Goal: Task Accomplishment & Management: Use online tool/utility

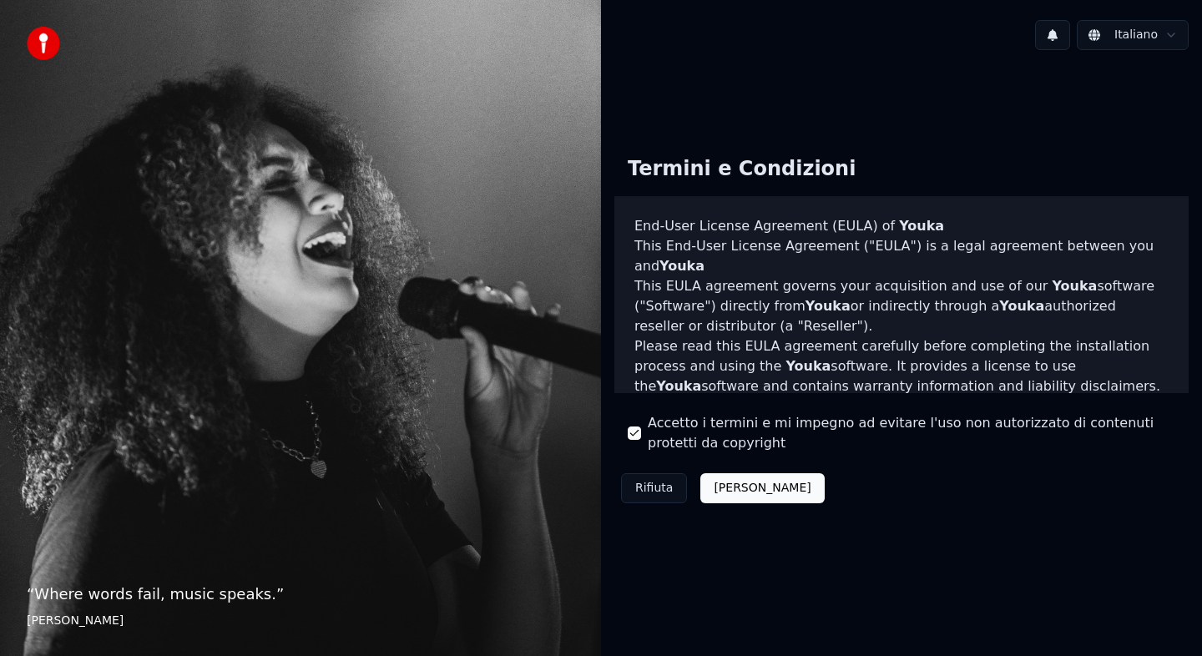
scroll to position [1005, 0]
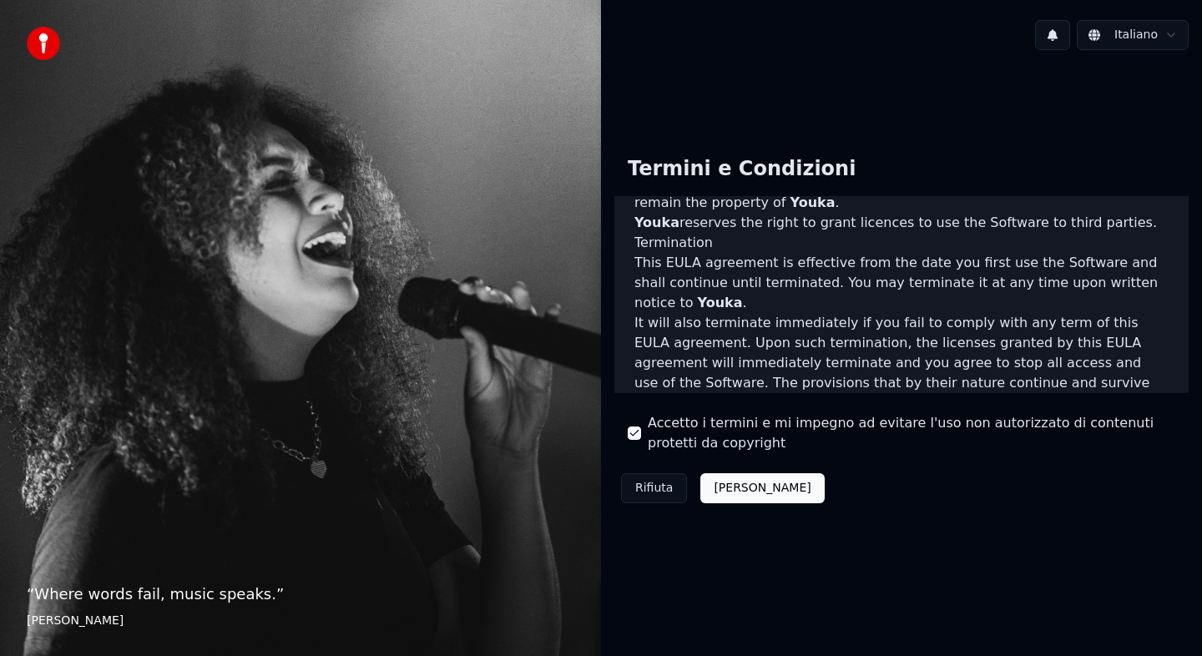
click at [741, 492] on button "Accetta" at bounding box center [762, 488] width 124 height 30
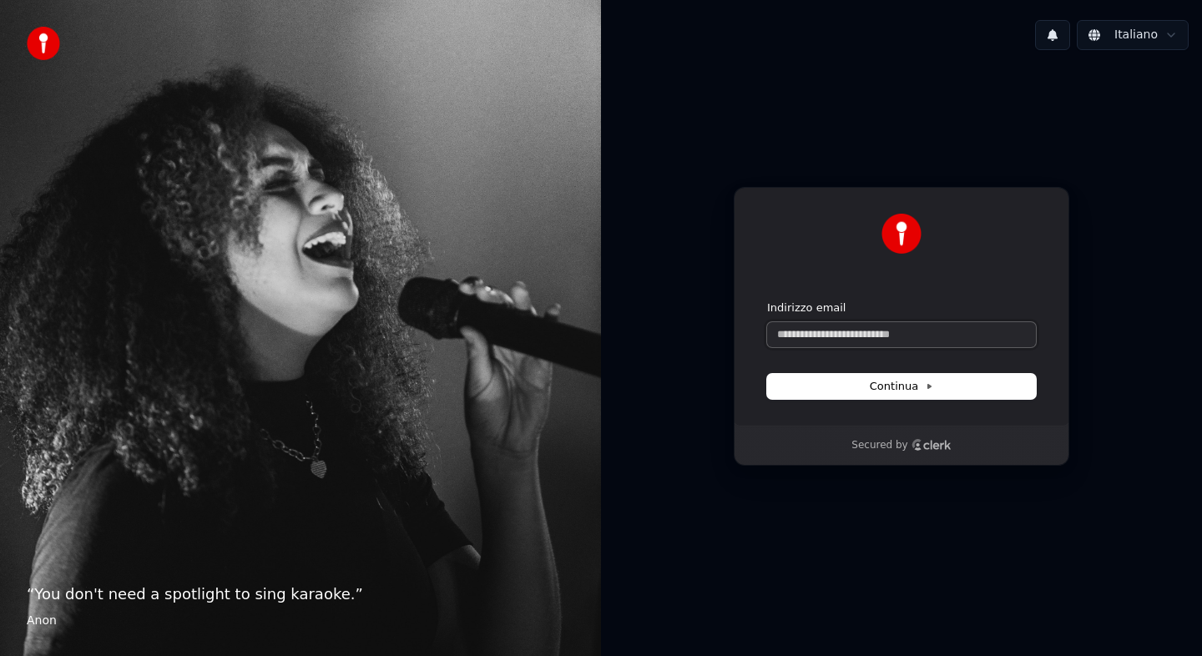
click at [883, 330] on input "Indirizzo email" at bounding box center [901, 334] width 269 height 25
type input "*"
click at [942, 384] on button "Continua" at bounding box center [901, 386] width 269 height 25
type input "**********"
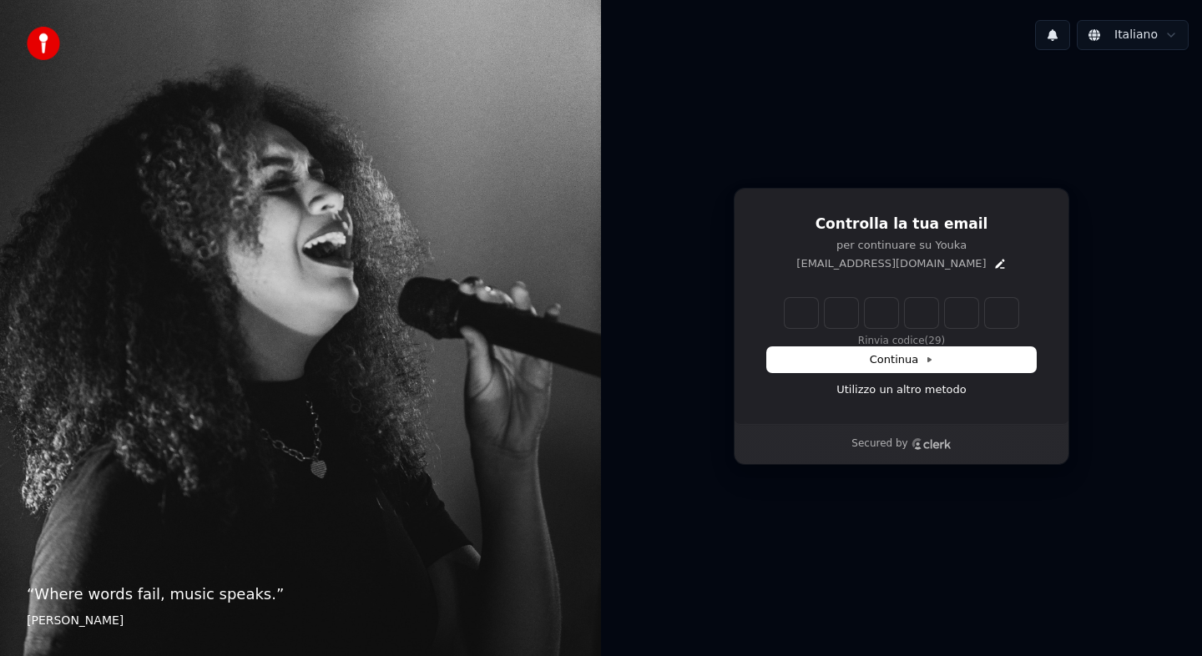
click at [789, 311] on input "Enter verification code" at bounding box center [902, 313] width 234 height 30
type input "******"
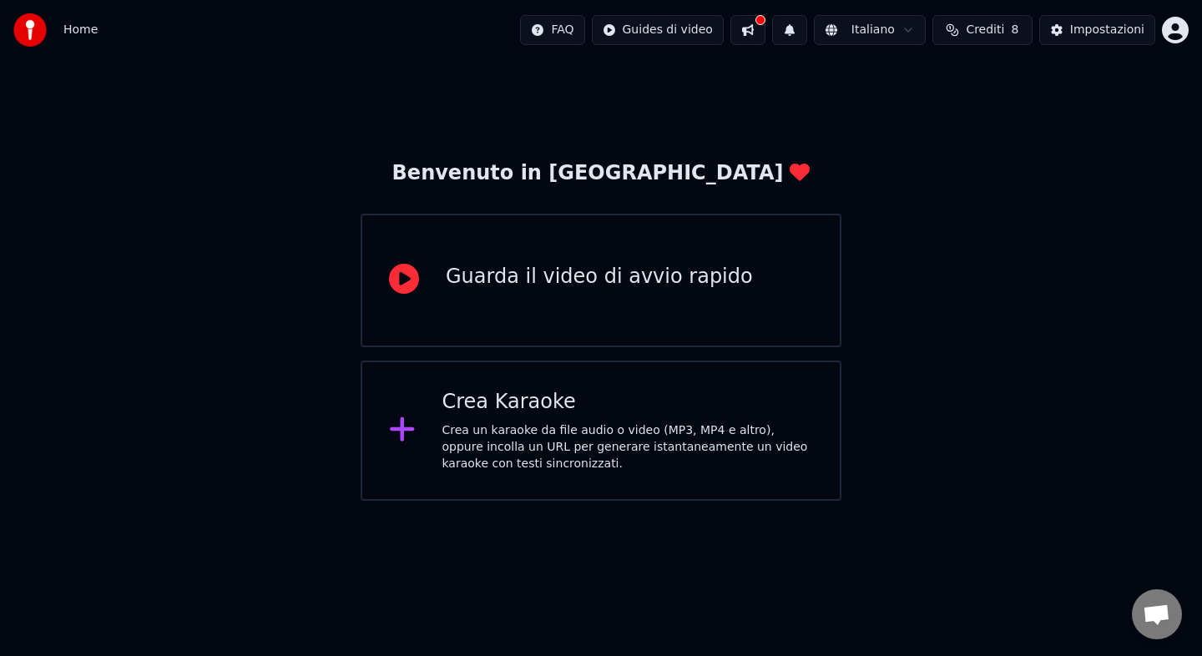
click at [592, 458] on div "Crea un karaoke da file audio o video (MP3, MP4 e altro), oppure incolla un URL…" at bounding box center [627, 447] width 371 height 50
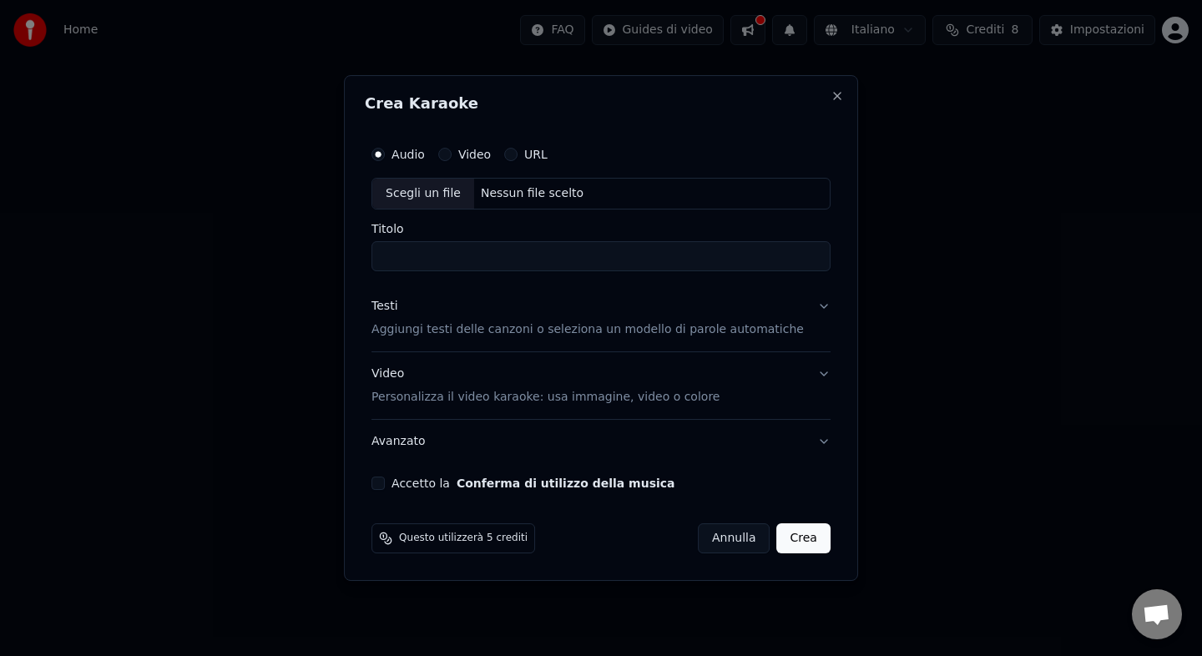
click at [465, 192] on div "Scegli un file" at bounding box center [423, 194] width 102 height 30
click at [738, 536] on button "Annulla" at bounding box center [734, 538] width 73 height 30
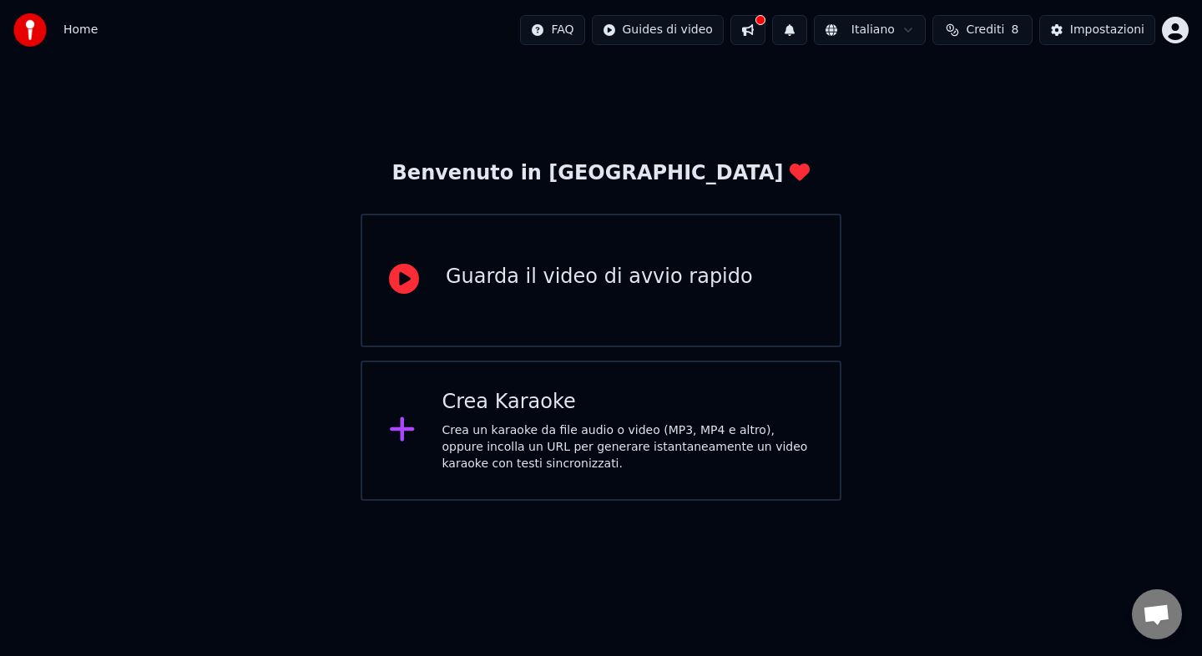
click at [760, 28] on button at bounding box center [747, 30] width 35 height 30
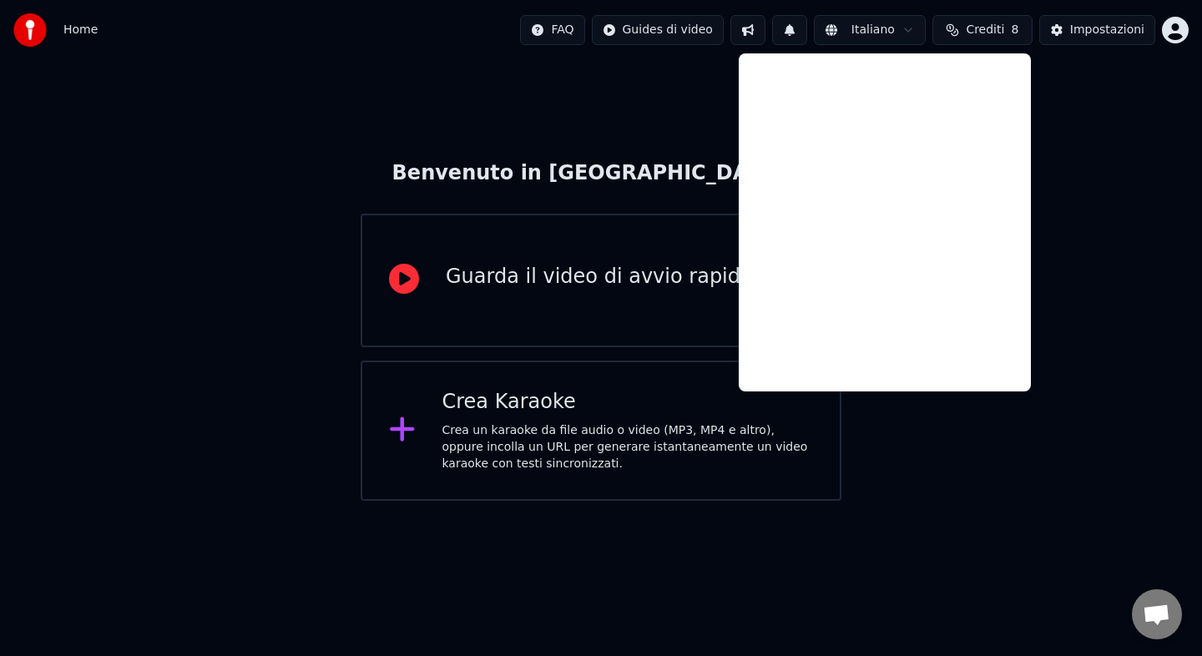
click at [84, 36] on span "Home" at bounding box center [80, 30] width 34 height 17
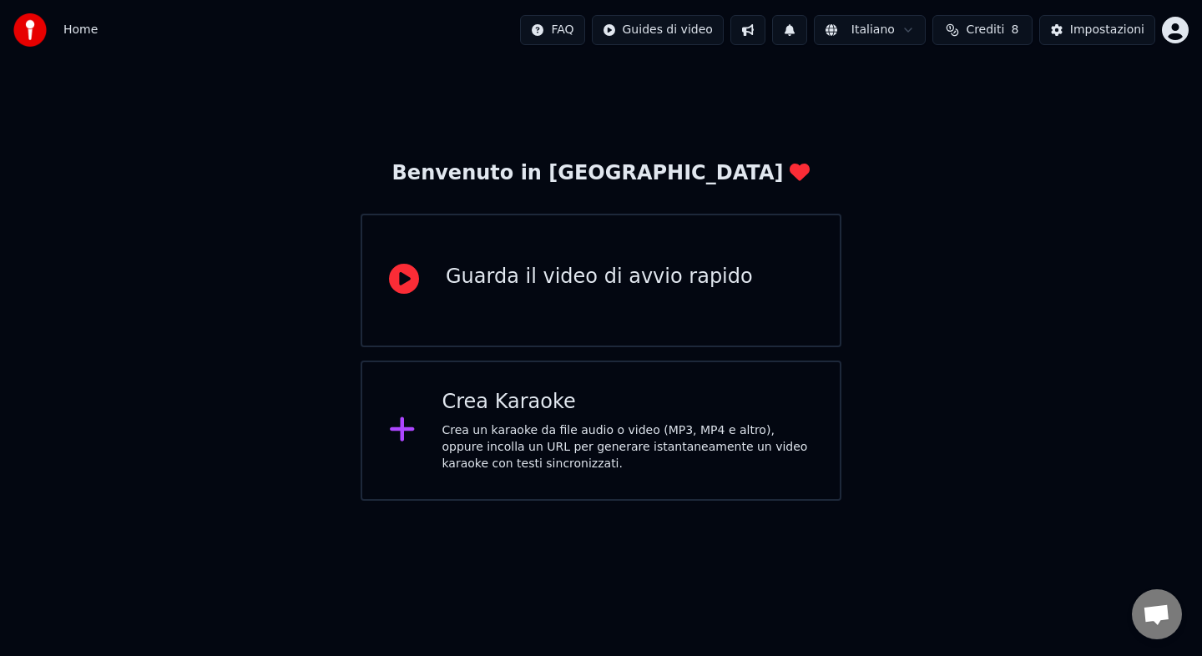
click at [1178, 33] on html "Home FAQ Guides di video Italiano Crediti 8 Impostazioni Benvenuto in Youka Gua…" at bounding box center [601, 250] width 1202 height 501
click at [948, 127] on html "Home FAQ Guides di video Italiano Crediti 8 Impostazioni Benvenuto in Youka Gua…" at bounding box center [601, 250] width 1202 height 501
click at [679, 32] on html "Home FAQ Guides di video Italiano Crediti 8 Impostazioni Benvenuto in Youka Gua…" at bounding box center [601, 250] width 1202 height 501
click at [765, 38] on html "Home FAQ Guides di video Italiano Crediti 8 Impostazioni Benvenuto in Youka Gua…" at bounding box center [601, 250] width 1202 height 501
click at [614, 299] on div "Guarda il video di avvio rapido" at bounding box center [601, 281] width 481 height 134
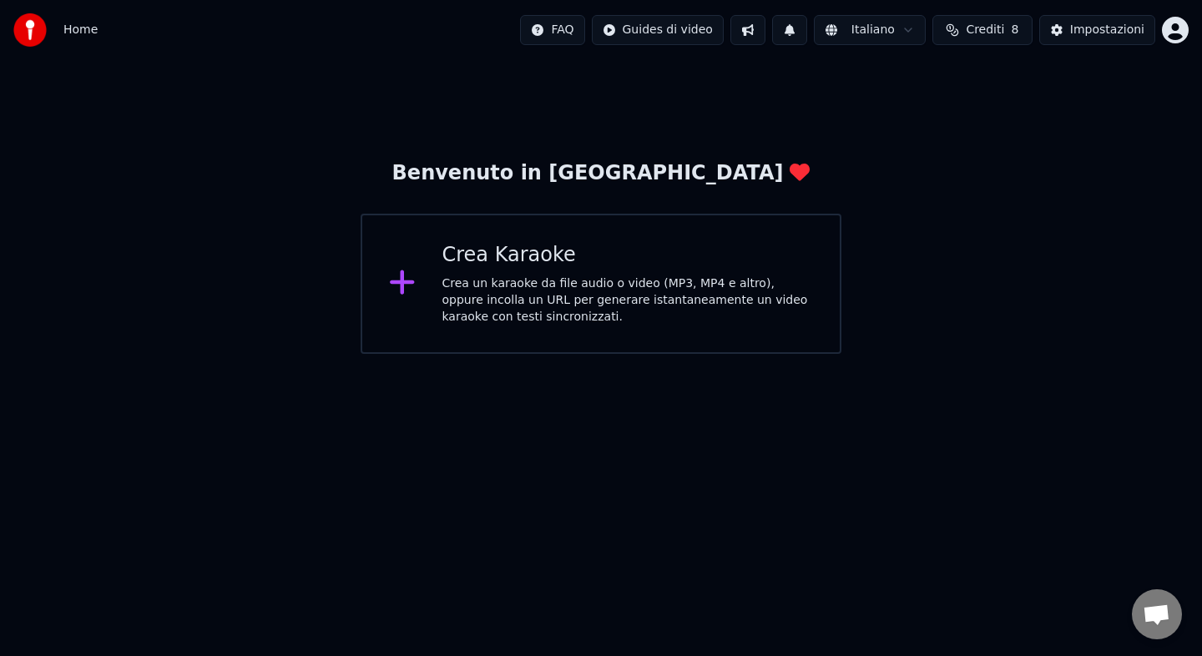
click at [63, 27] on span "Home" at bounding box center [80, 30] width 34 height 17
click at [33, 28] on img at bounding box center [29, 29] width 33 height 33
click at [563, 301] on div "Crea un karaoke da file audio o video (MP3, MP4 e altro), oppure incolla un URL…" at bounding box center [627, 300] width 371 height 50
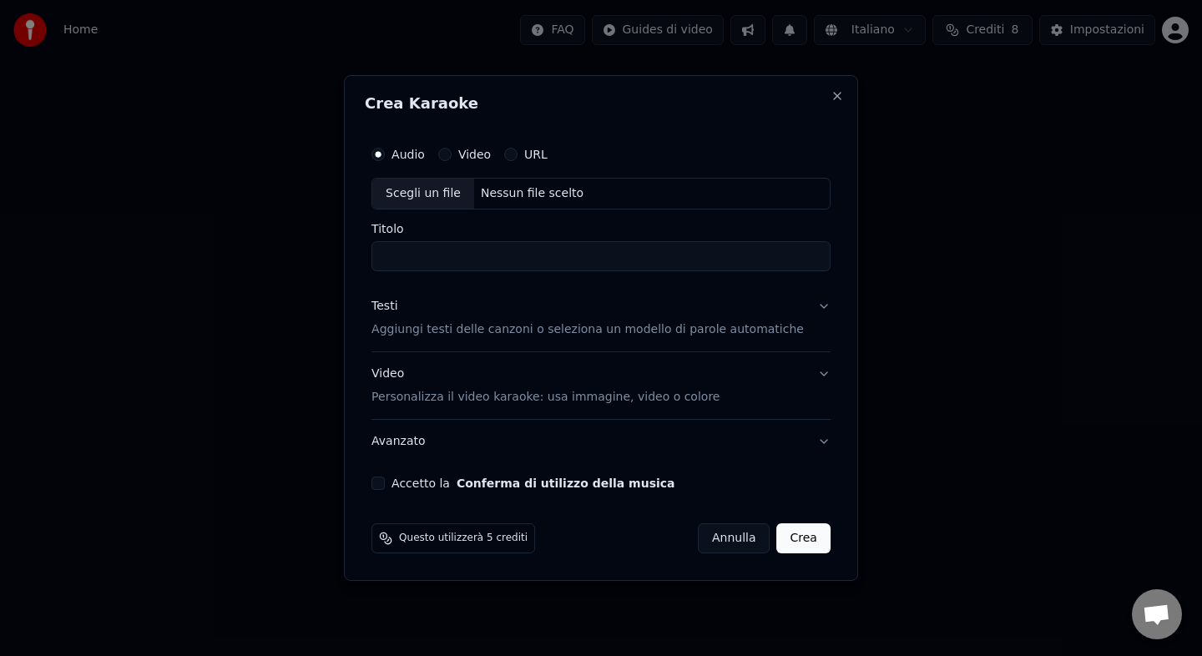
click at [452, 154] on button "Video" at bounding box center [444, 154] width 13 height 13
click at [399, 156] on div "Audio" at bounding box center [397, 154] width 53 height 13
click at [385, 156] on button "Audio" at bounding box center [377, 154] width 13 height 13
click at [433, 186] on div "Scegli un file" at bounding box center [423, 194] width 102 height 30
click at [527, 255] on input "Titolo" at bounding box center [600, 256] width 459 height 30
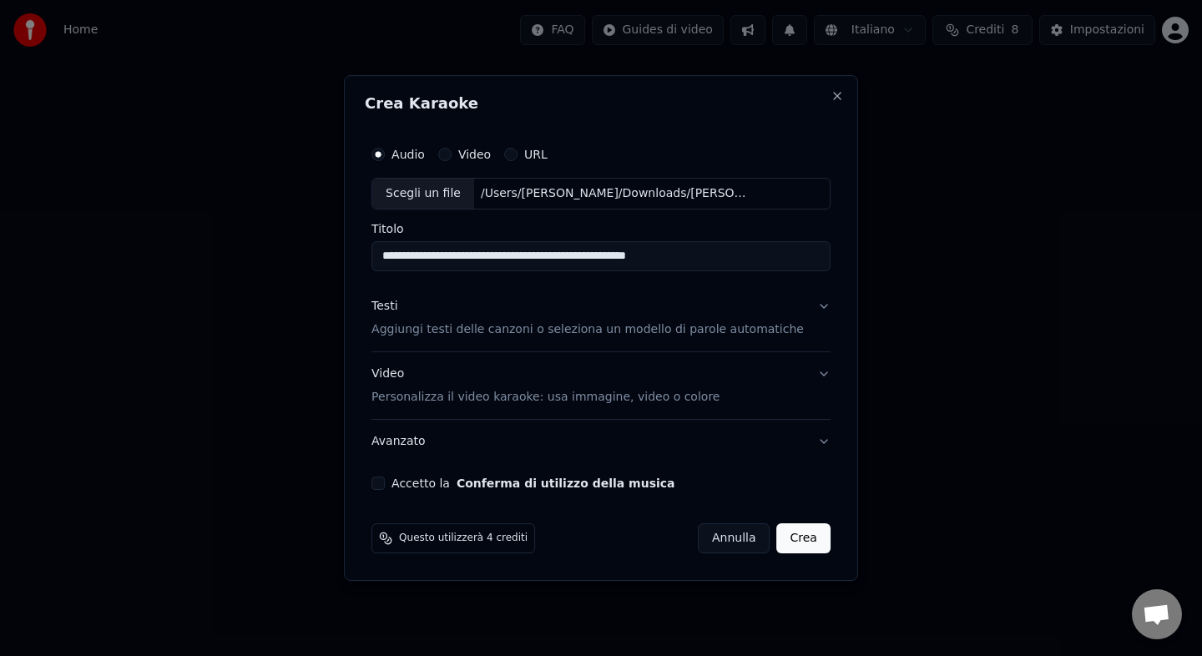
type input "**********"
drag, startPoint x: 788, startPoint y: 257, endPoint x: 303, endPoint y: 265, distance: 485.1
click at [303, 265] on body "**********" at bounding box center [601, 177] width 1202 height 354
type input "*"
type input "**********"
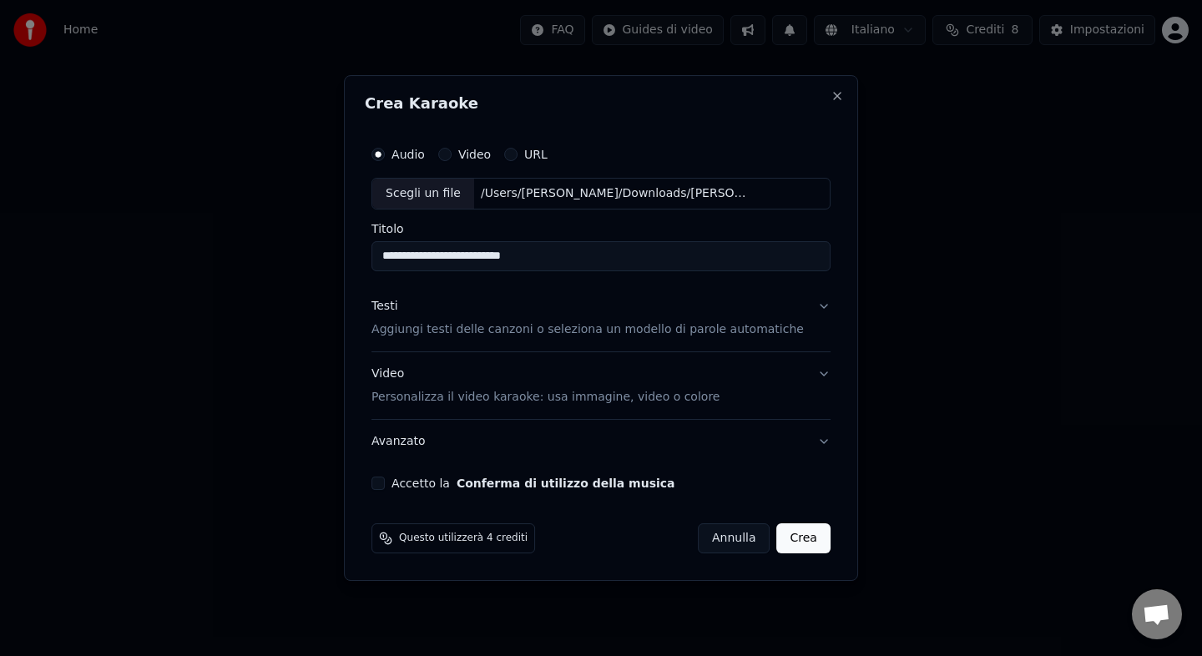
click at [765, 309] on div "Testi Aggiungi testi delle canzoni o seleziona un modello di parole automatiche" at bounding box center [587, 318] width 432 height 40
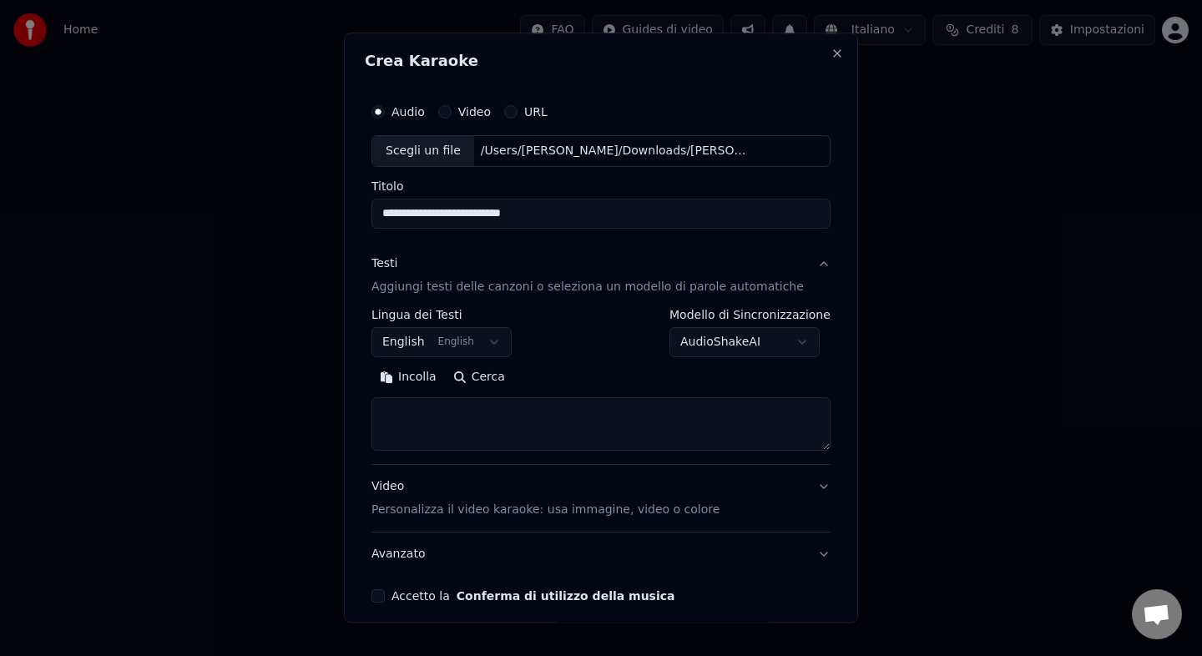
click at [468, 341] on button "English English" at bounding box center [441, 342] width 140 height 30
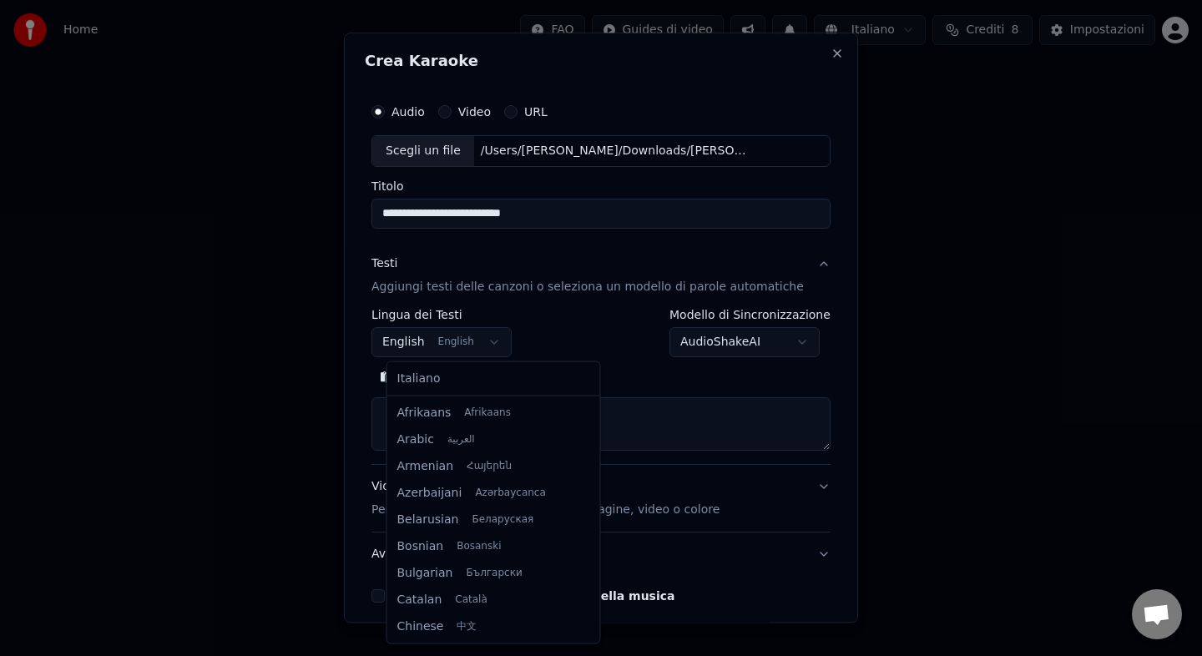
scroll to position [134, 0]
select select "**"
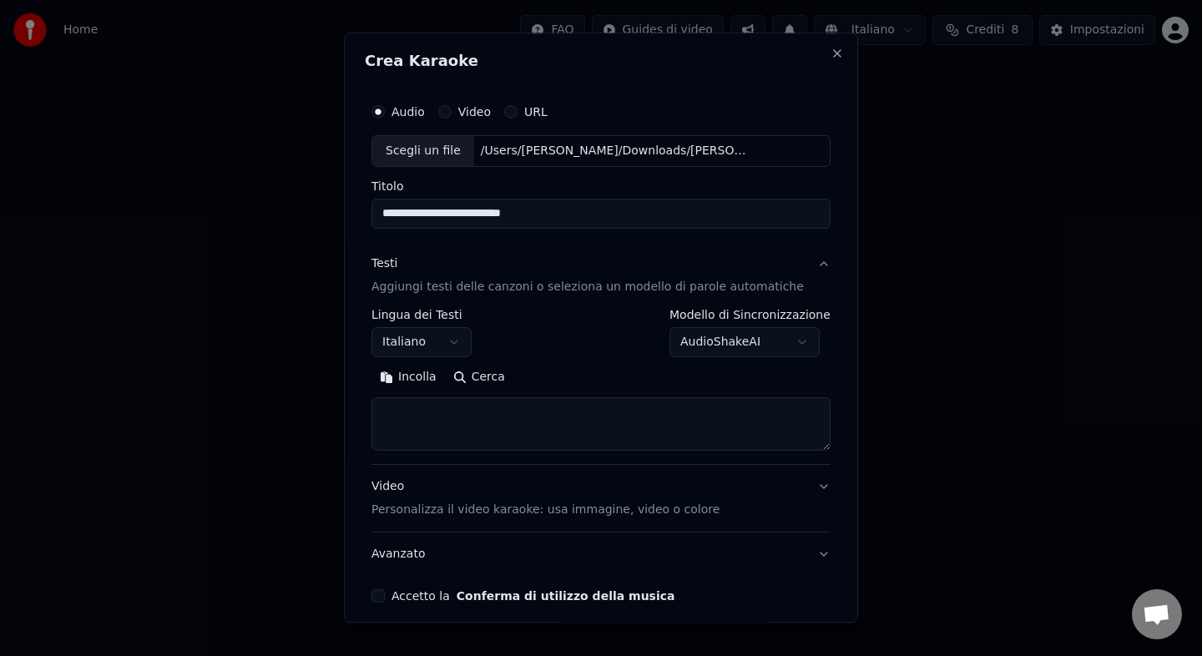
click at [781, 345] on body "**********" at bounding box center [601, 177] width 1202 height 354
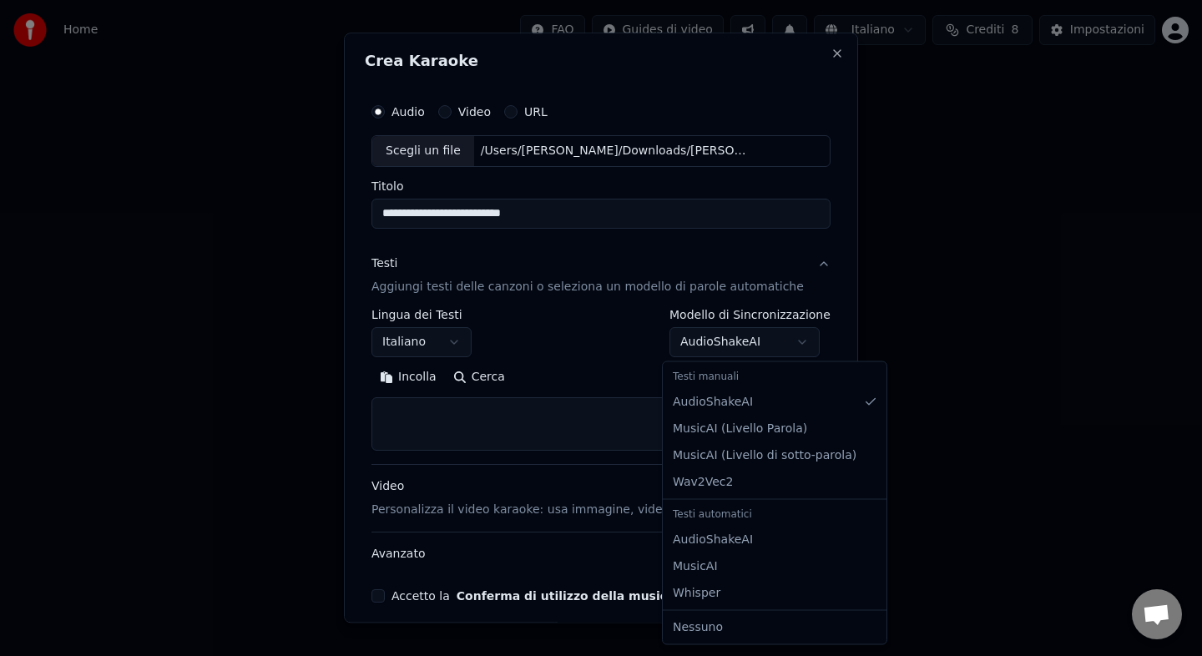
select select "****"
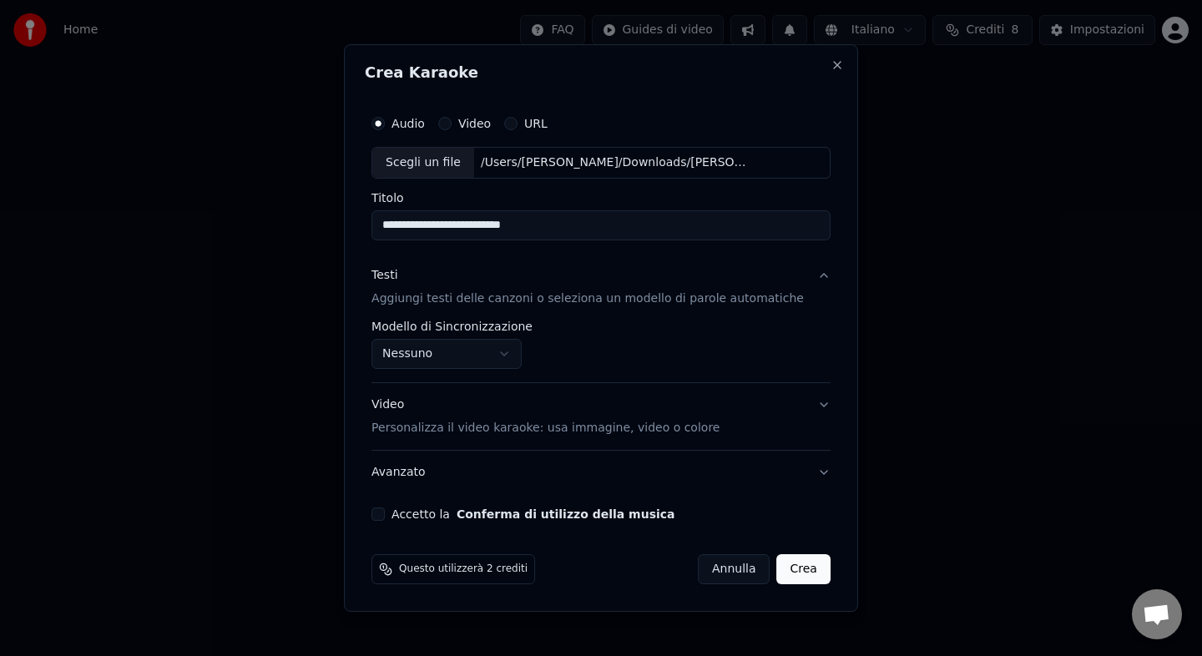
click at [550, 303] on p "Aggiungi testi delle canzoni o seleziona un modello di parole automatiche" at bounding box center [587, 299] width 432 height 17
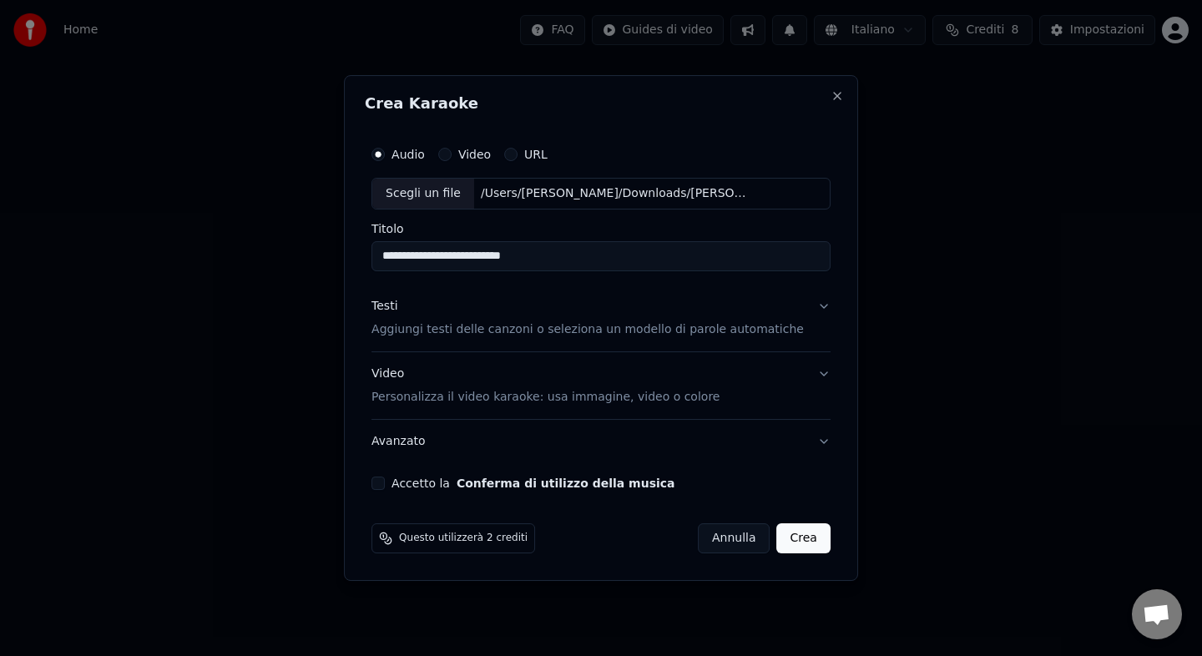
click at [588, 318] on div "Testi Aggiungi testi delle canzoni o seleziona un modello di parole automatiche" at bounding box center [587, 318] width 432 height 40
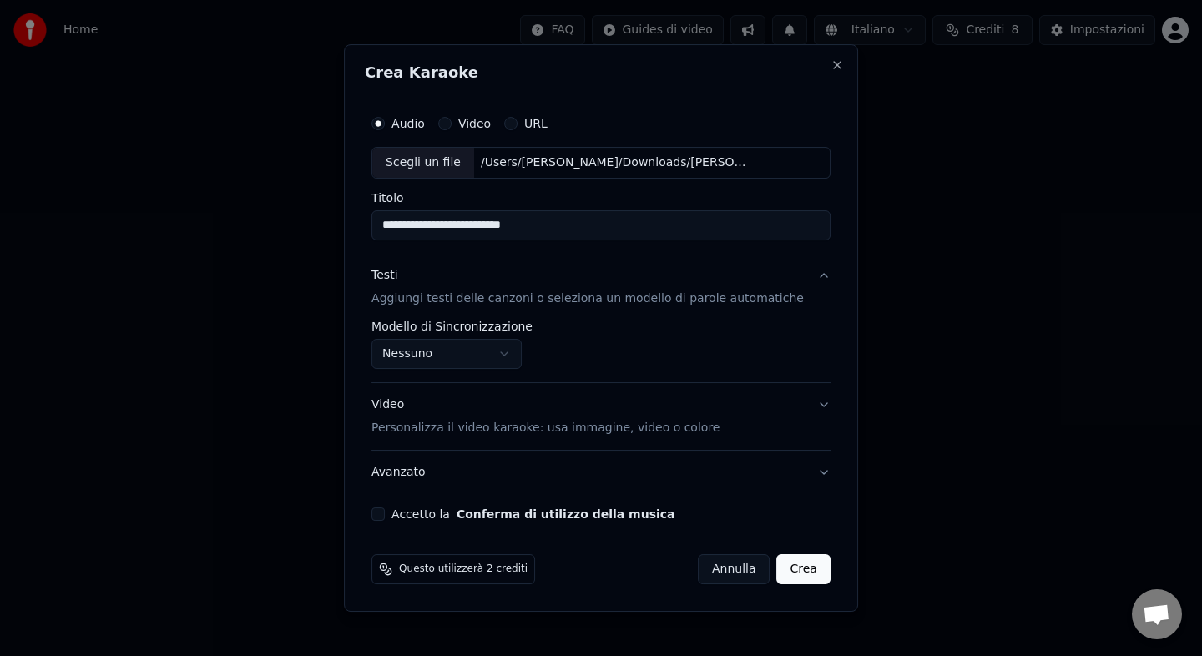
click at [497, 352] on body "**********" at bounding box center [601, 177] width 1202 height 354
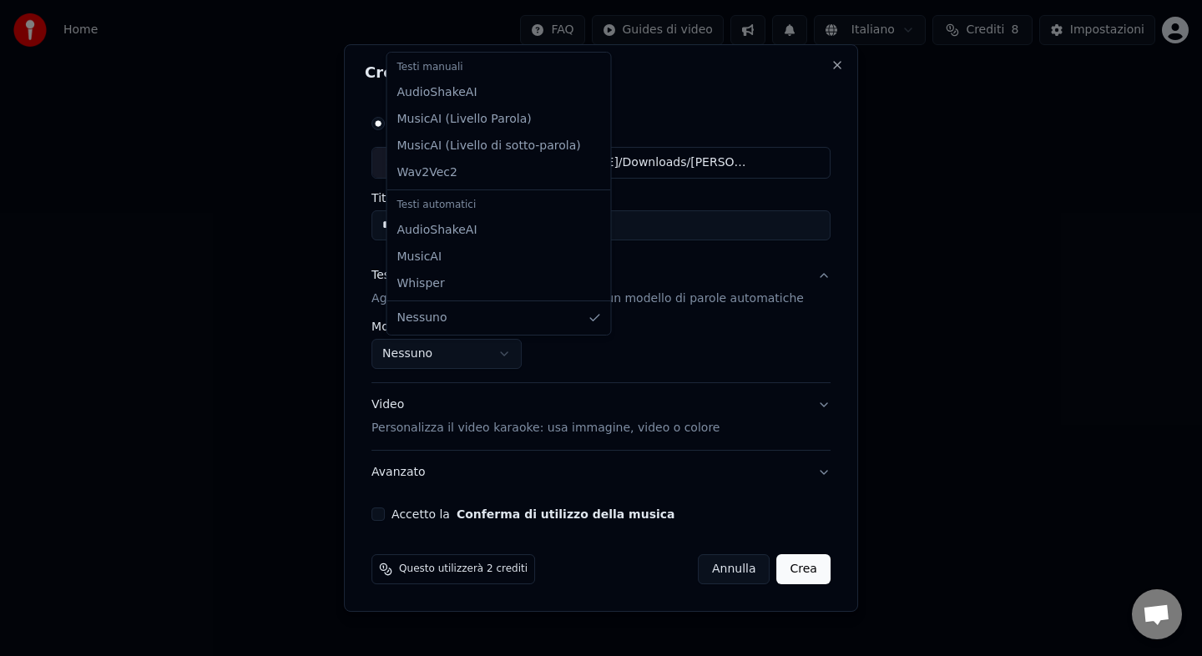
select select "**********"
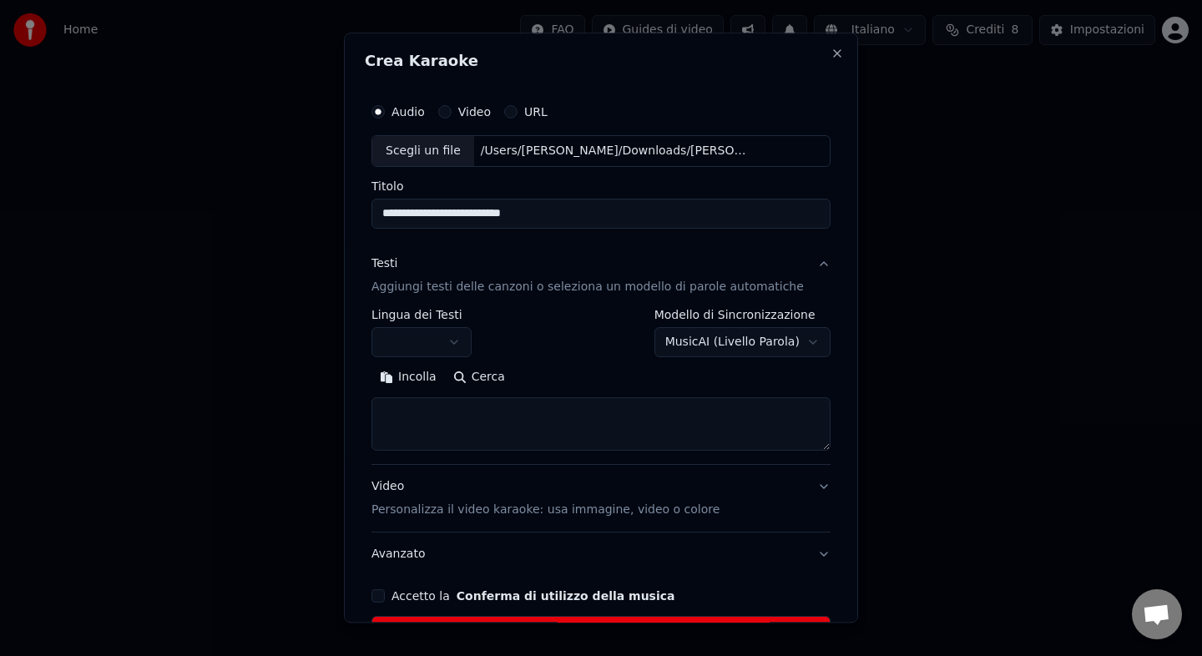
click at [494, 411] on textarea at bounding box center [600, 423] width 459 height 53
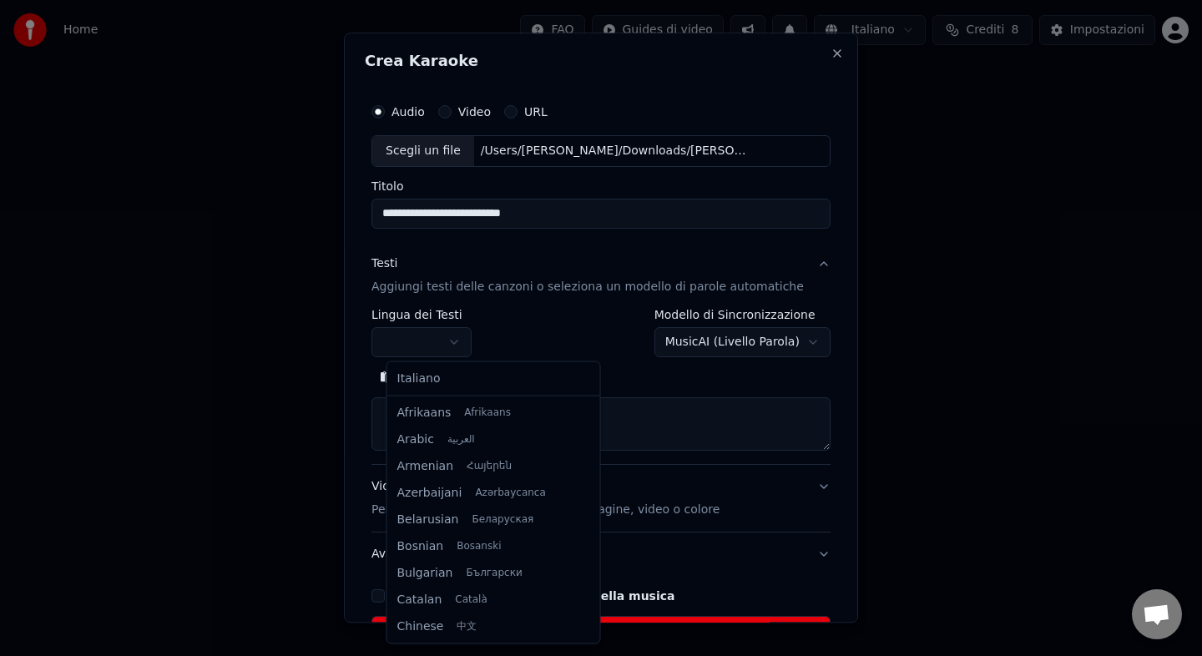
click at [465, 334] on body "**********" at bounding box center [601, 177] width 1202 height 354
select select "**"
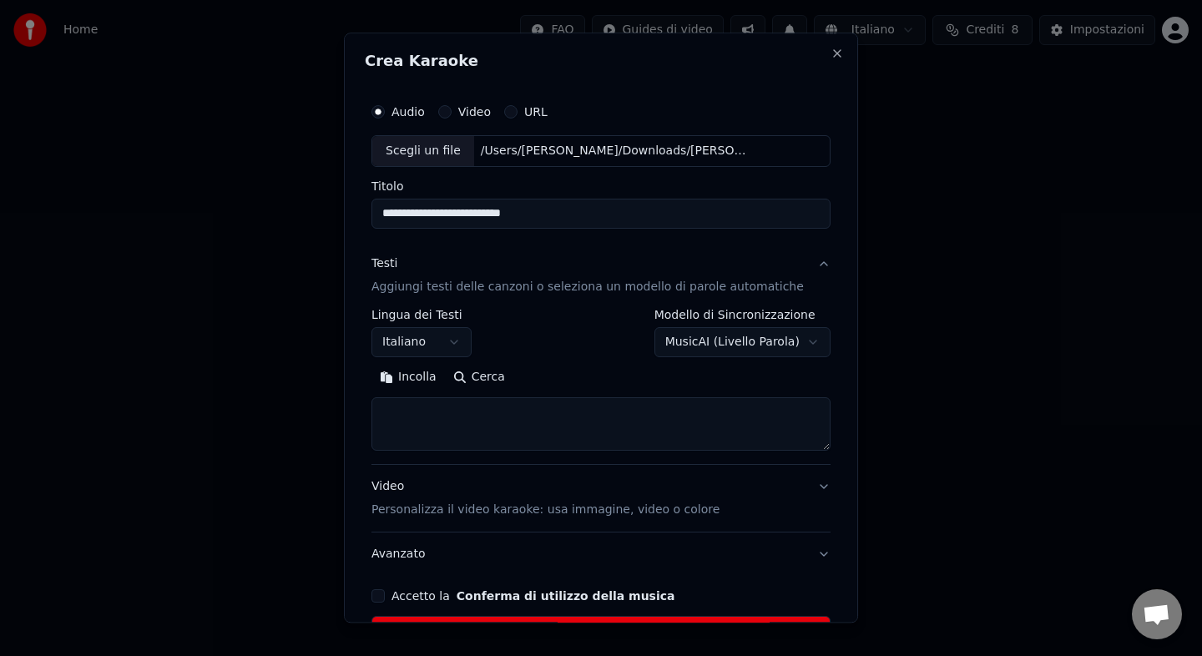
click at [471, 417] on textarea at bounding box center [600, 423] width 459 height 53
paste textarea "**********"
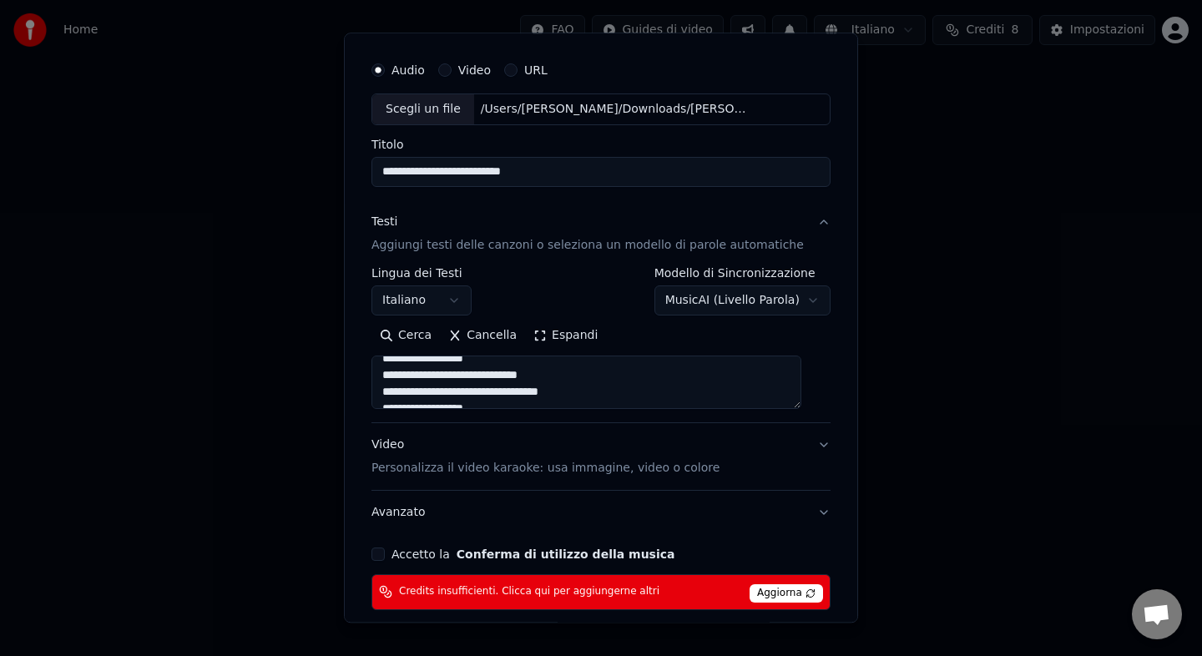
scroll to position [96, 0]
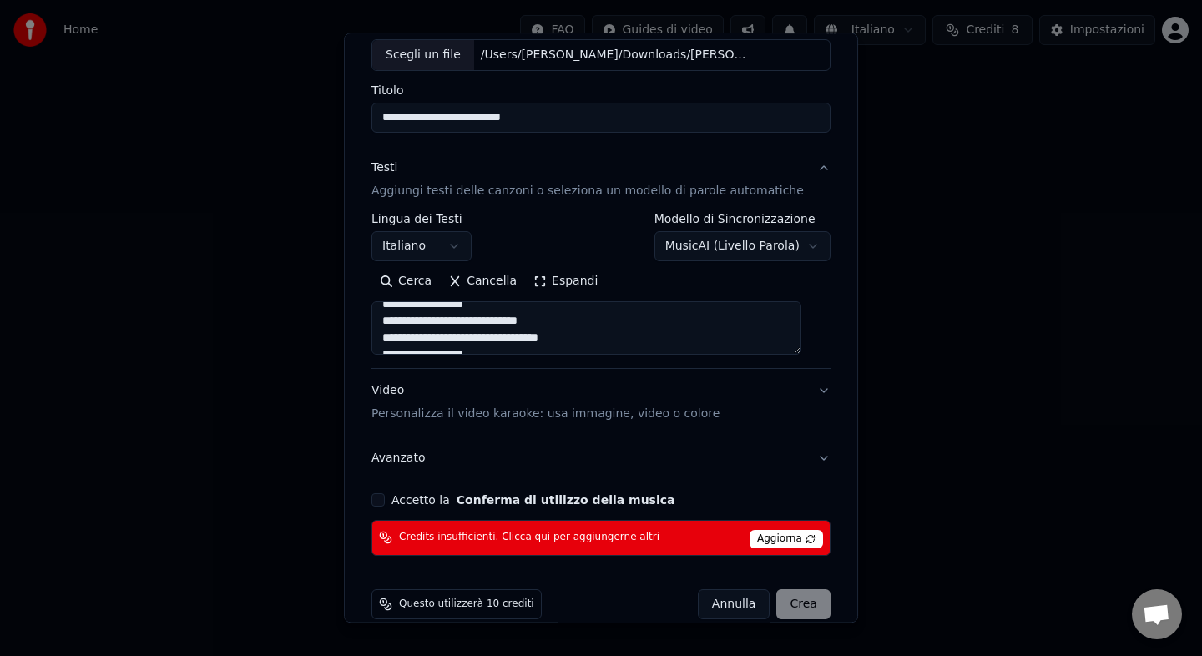
type textarea "**********"
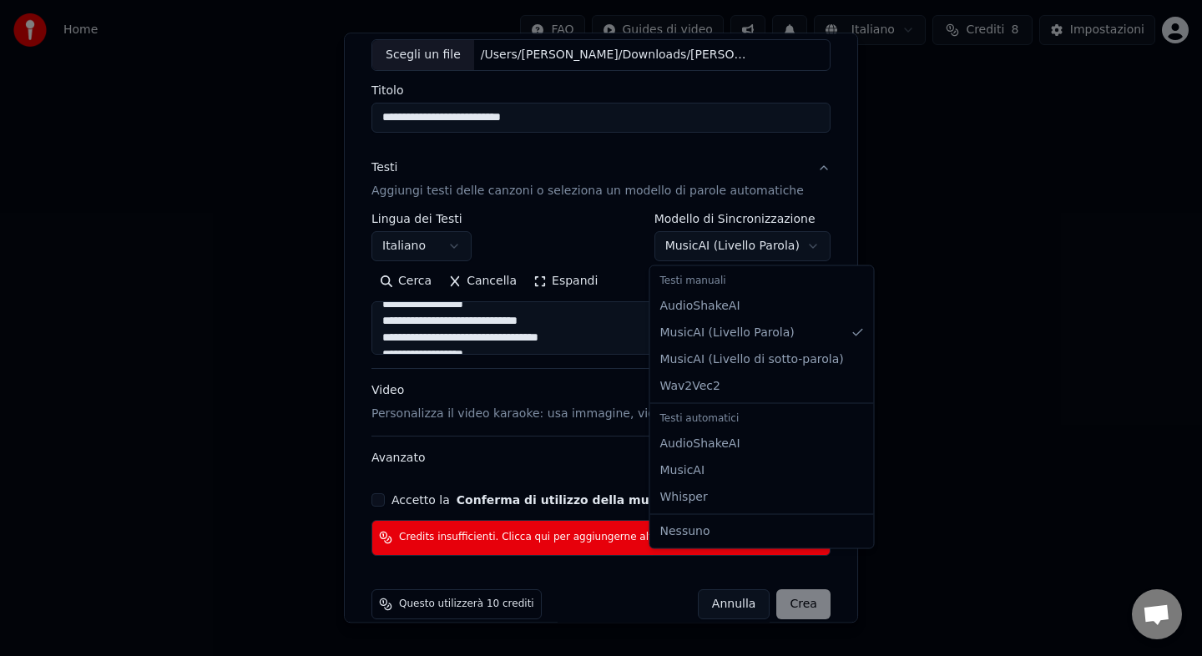
click at [781, 248] on body "**********" at bounding box center [601, 177] width 1202 height 354
select select "**********"
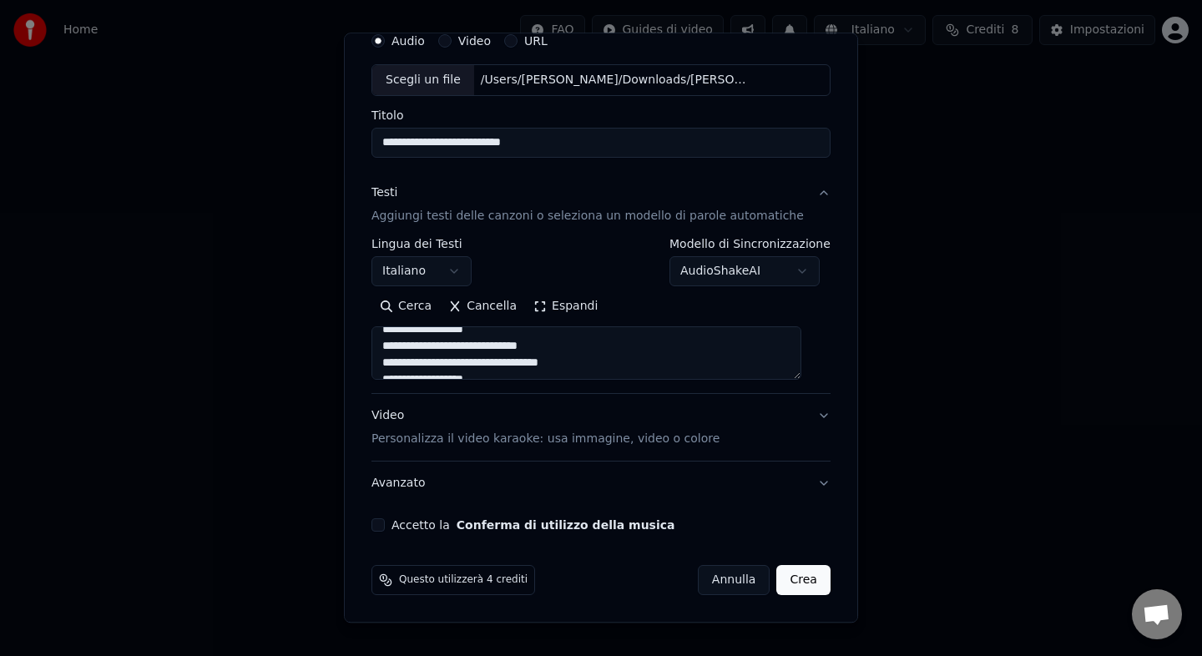
scroll to position [70, 0]
click at [760, 270] on body "**********" at bounding box center [601, 177] width 1202 height 354
click at [648, 413] on div "Video Personalizza il video karaoke: usa immagine, video o colore" at bounding box center [545, 428] width 348 height 40
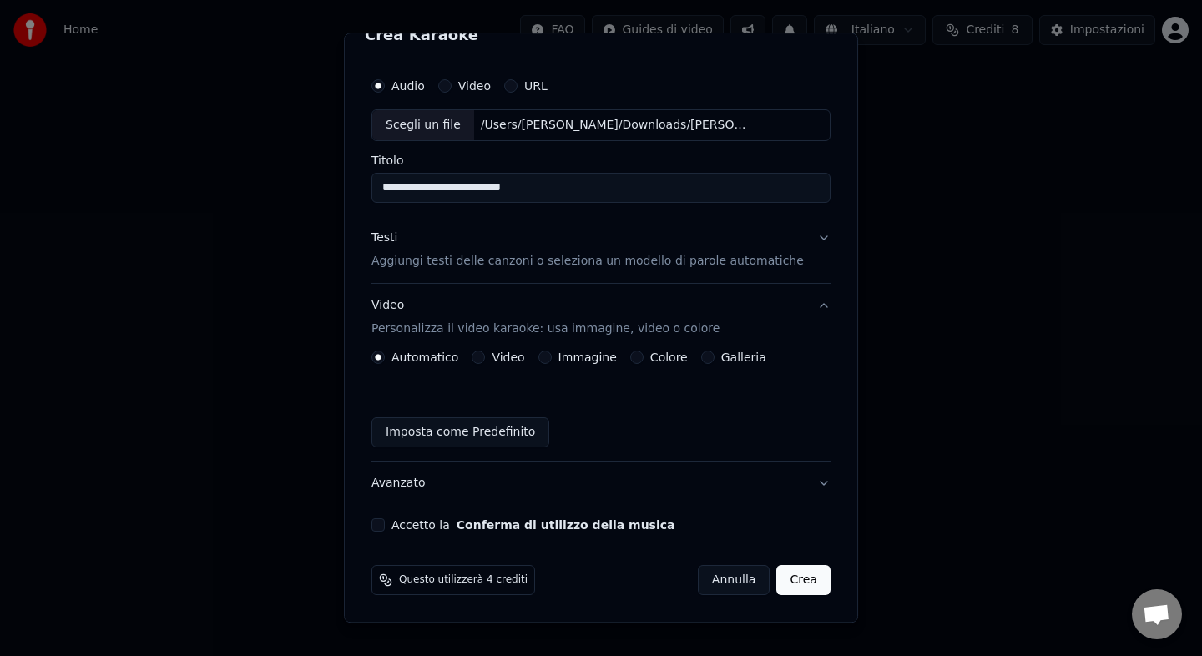
scroll to position [25, 0]
click at [552, 361] on button "Immagine" at bounding box center [544, 357] width 13 height 13
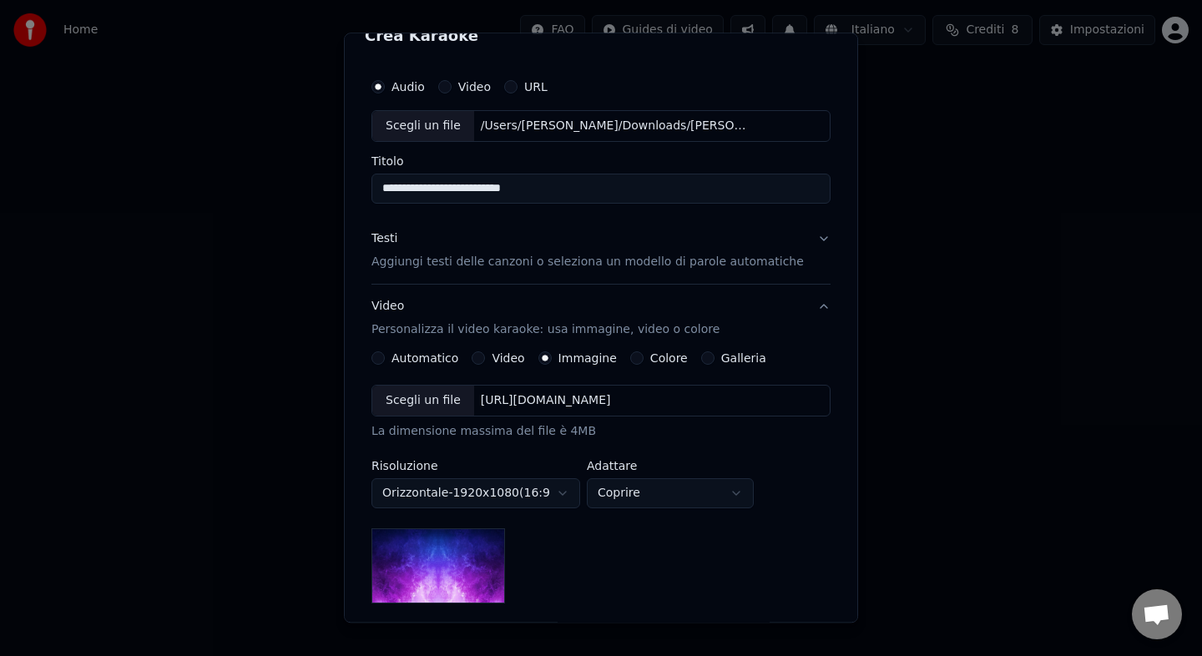
click at [644, 358] on button "Colore" at bounding box center [636, 357] width 13 height 13
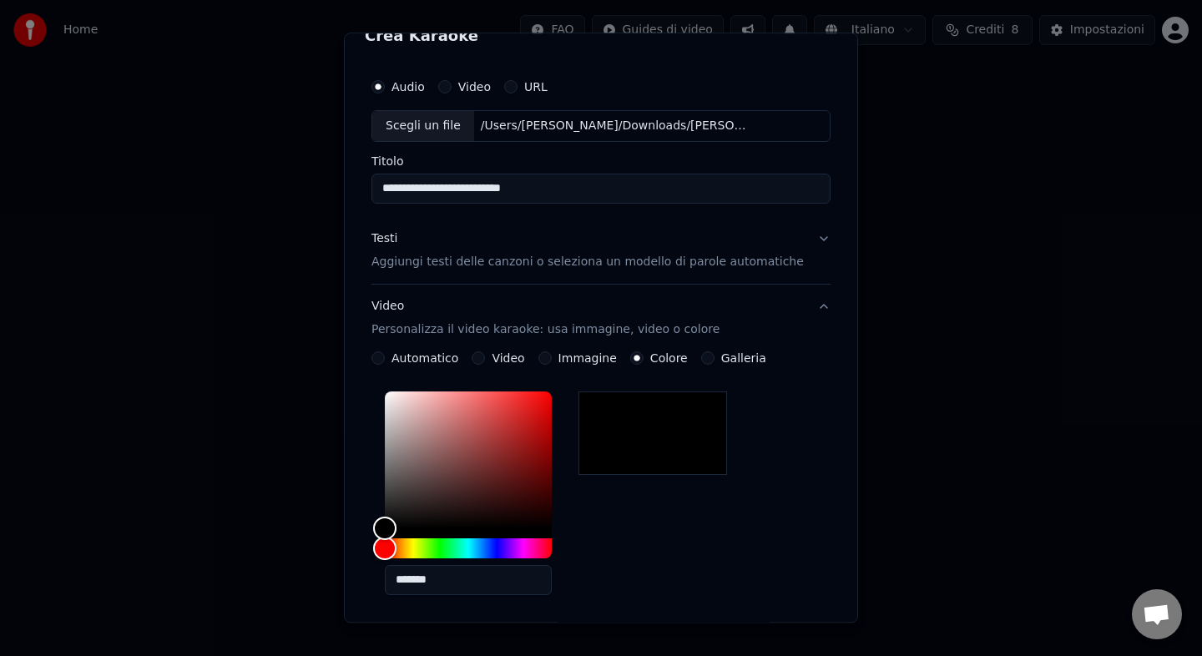
click at [552, 360] on button "Immagine" at bounding box center [544, 357] width 13 height 13
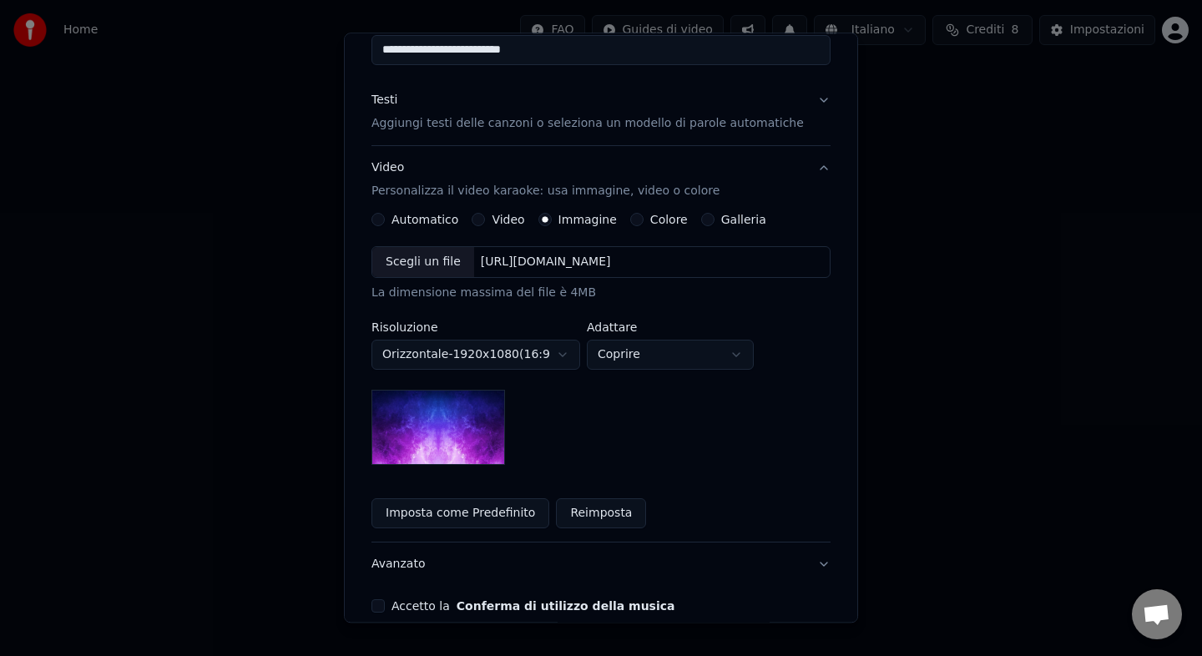
scroll to position [207, 0]
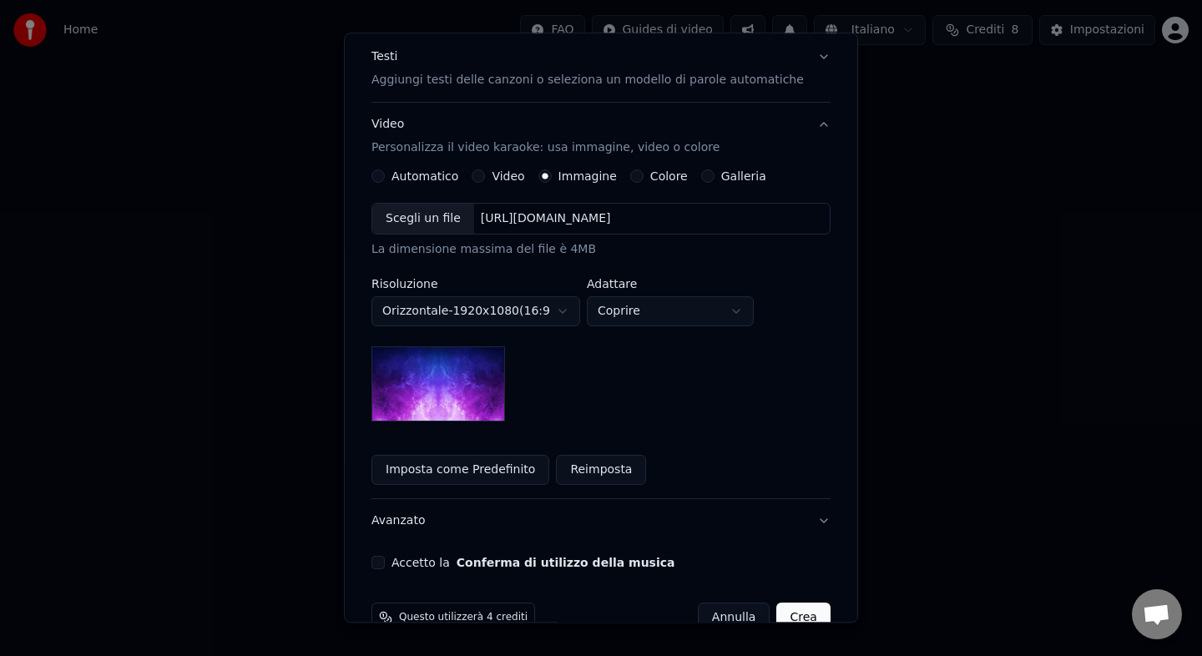
click at [667, 314] on body "**********" at bounding box center [601, 177] width 1202 height 354
click at [666, 316] on body "**********" at bounding box center [601, 177] width 1202 height 354
click at [557, 315] on body "**********" at bounding box center [601, 177] width 1202 height 354
click at [550, 313] on body "**********" at bounding box center [601, 177] width 1202 height 354
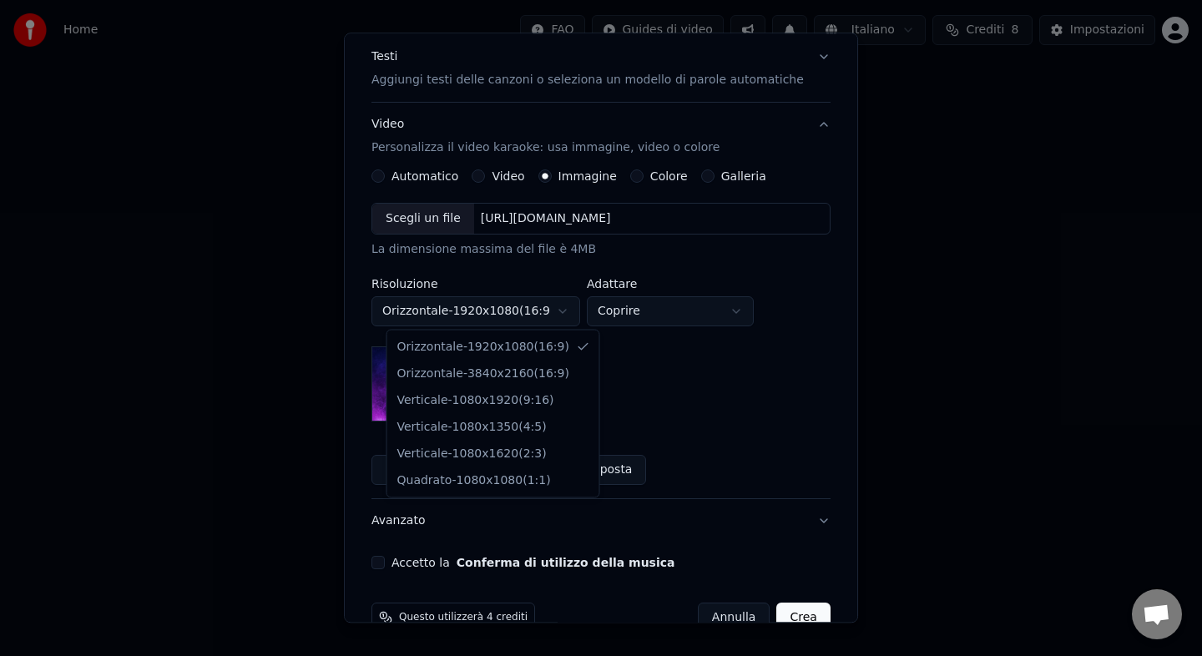
click at [553, 324] on body "**********" at bounding box center [601, 177] width 1202 height 354
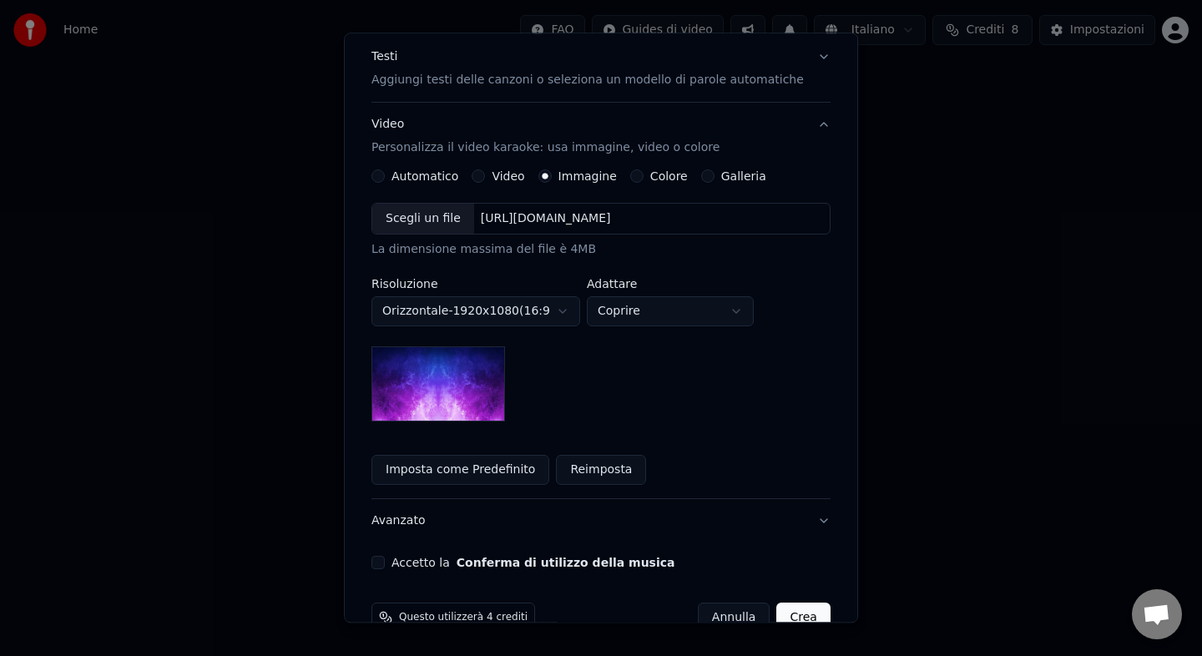
click at [554, 321] on body "**********" at bounding box center [601, 177] width 1202 height 354
click at [602, 461] on button "Reimposta" at bounding box center [601, 470] width 90 height 30
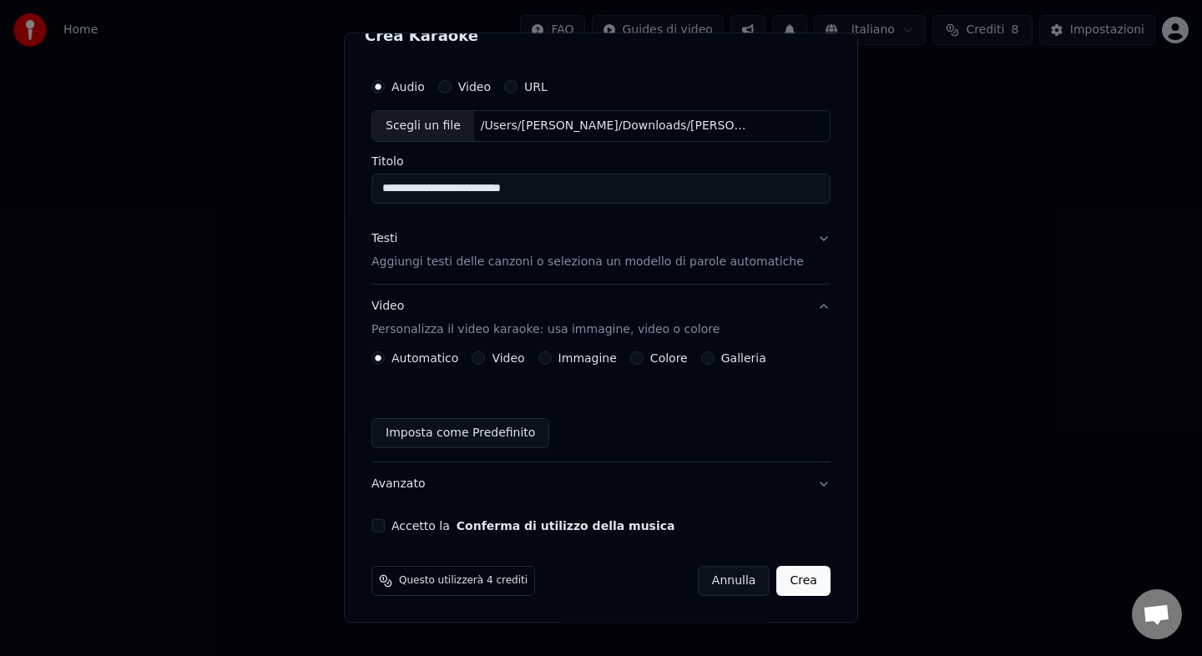
click at [644, 361] on button "Colore" at bounding box center [636, 357] width 13 height 13
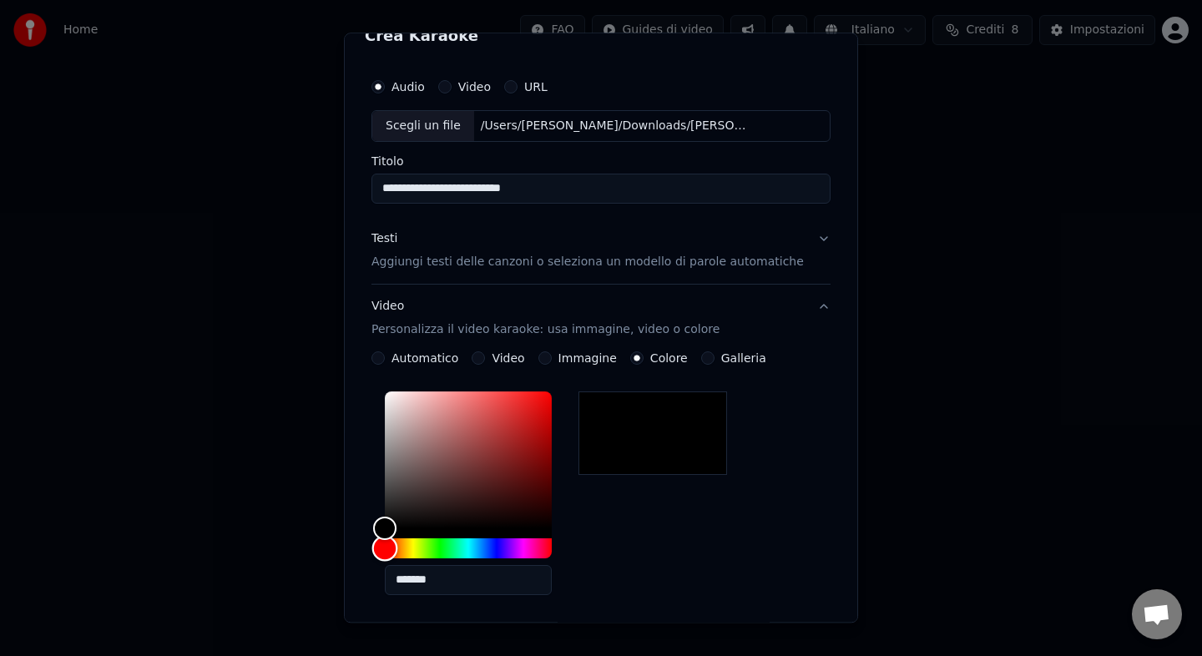
click at [507, 553] on div "Hue" at bounding box center [468, 548] width 167 height 20
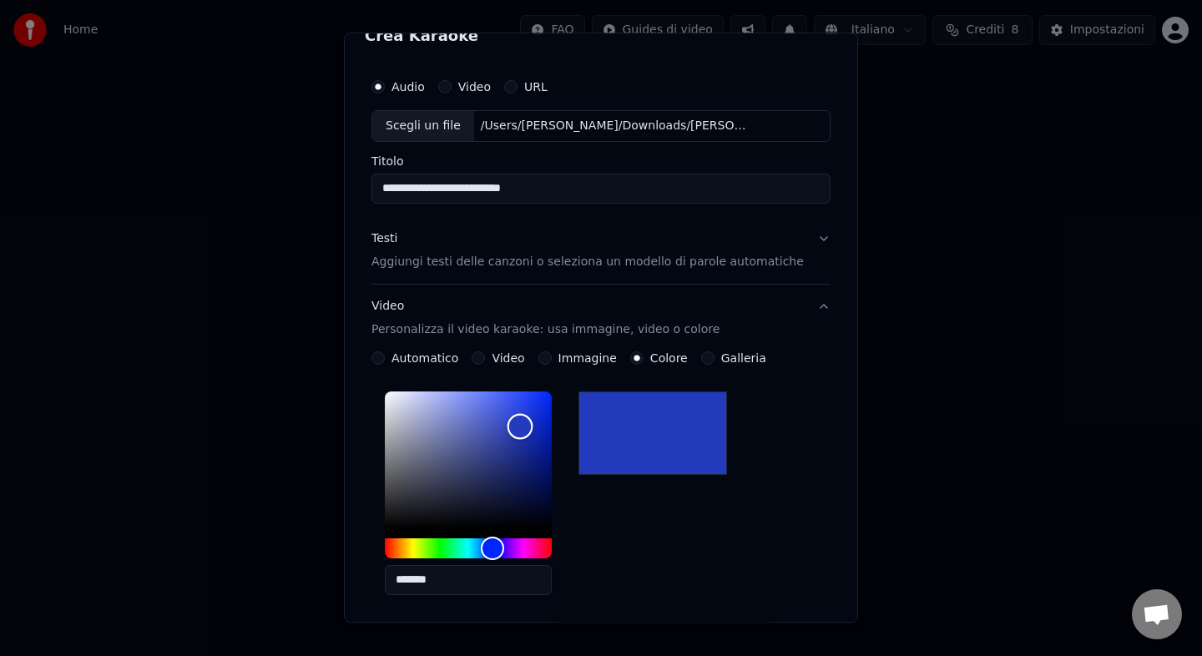
click at [534, 427] on div "Color" at bounding box center [468, 460] width 167 height 137
click at [548, 426] on div "Color" at bounding box center [468, 460] width 167 height 137
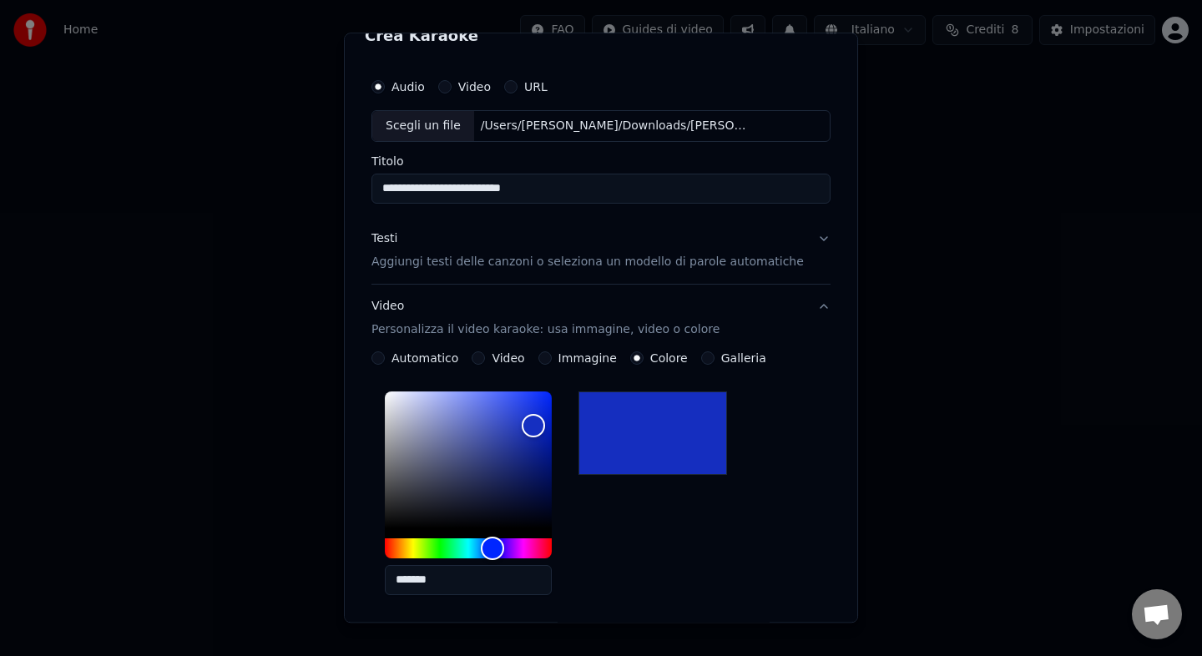
click at [609, 522] on div "*******" at bounding box center [600, 497] width 459 height 224
click at [525, 407] on div "Color" at bounding box center [468, 460] width 167 height 137
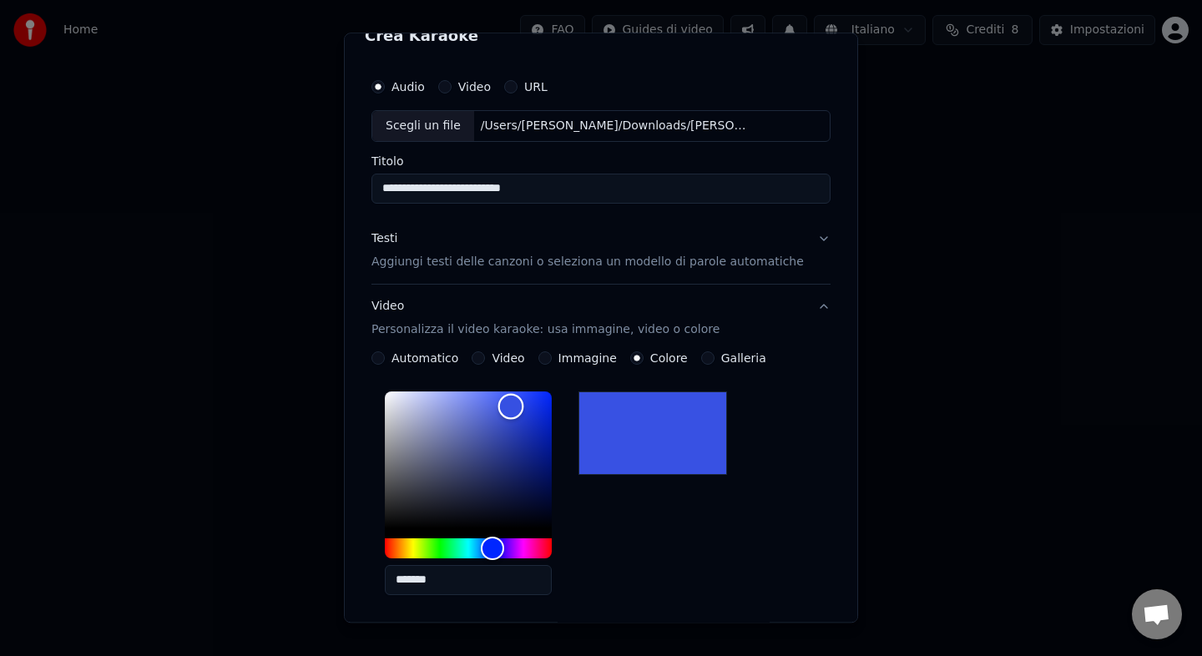
click at [525, 392] on div "Color" at bounding box center [468, 460] width 167 height 137
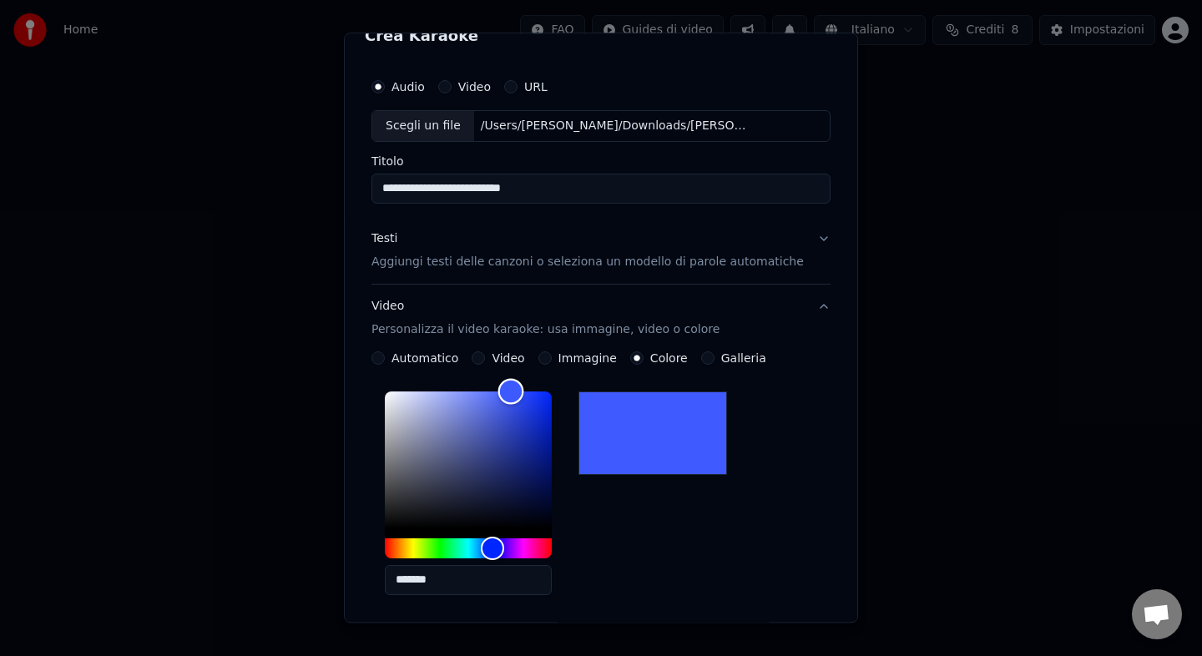
click at [520, 424] on div "Color" at bounding box center [468, 460] width 167 height 137
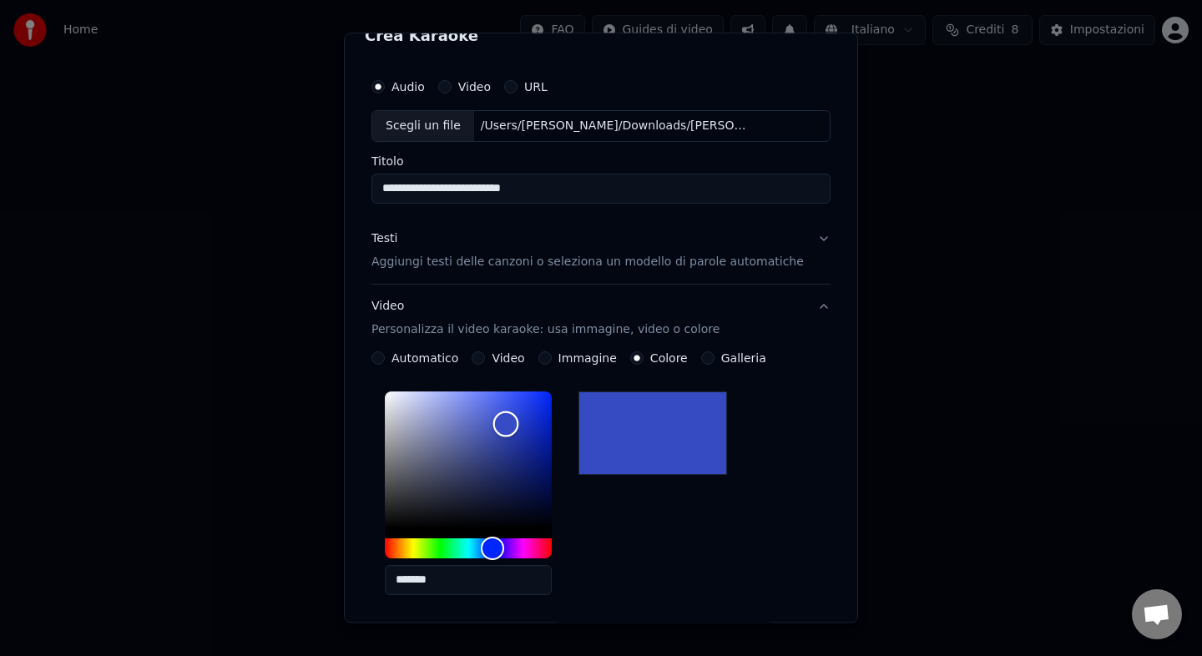
type input "*******"
click at [504, 426] on div "Color" at bounding box center [468, 460] width 167 height 137
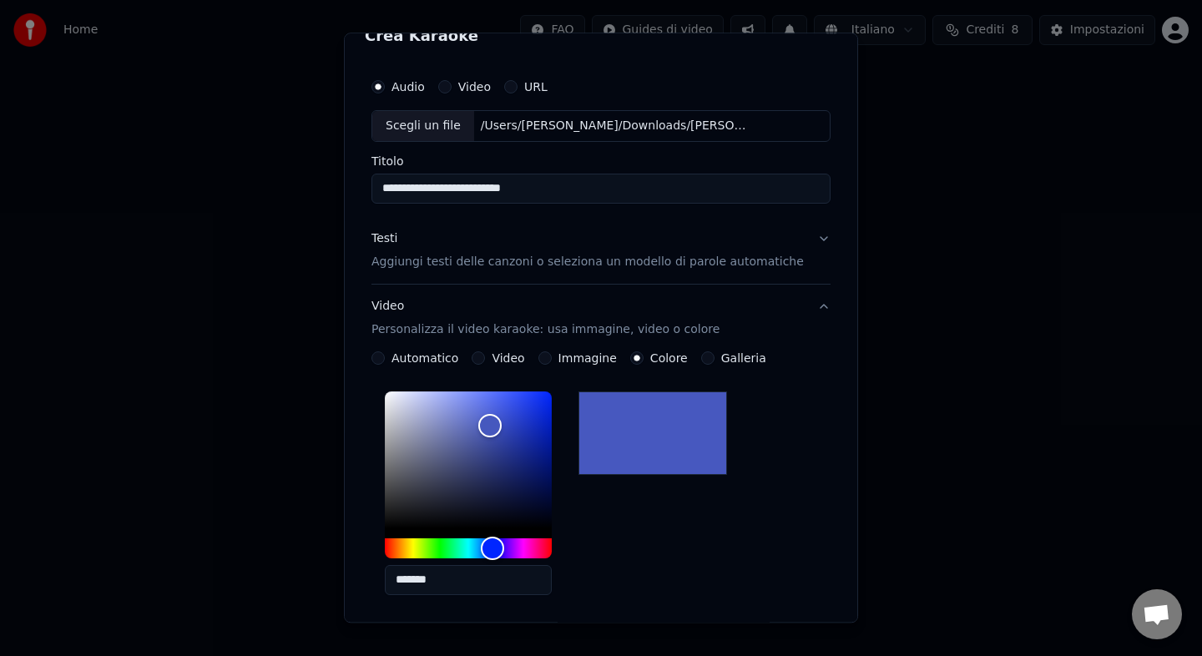
click at [632, 516] on div "*******" at bounding box center [600, 497] width 459 height 224
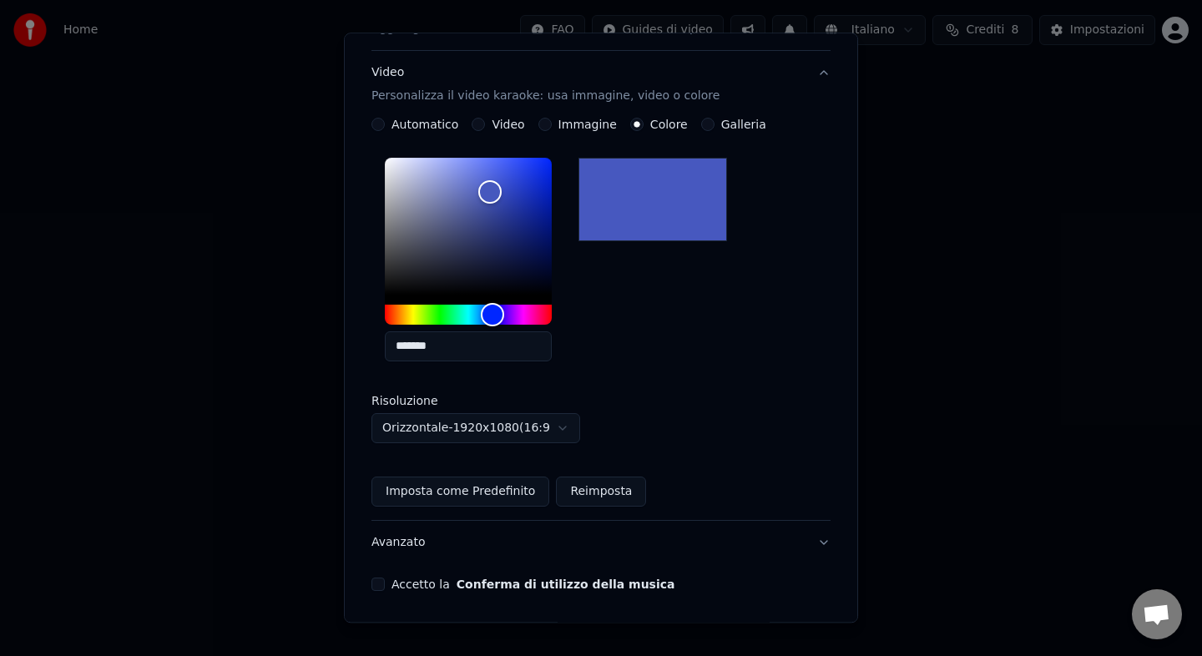
scroll to position [317, 0]
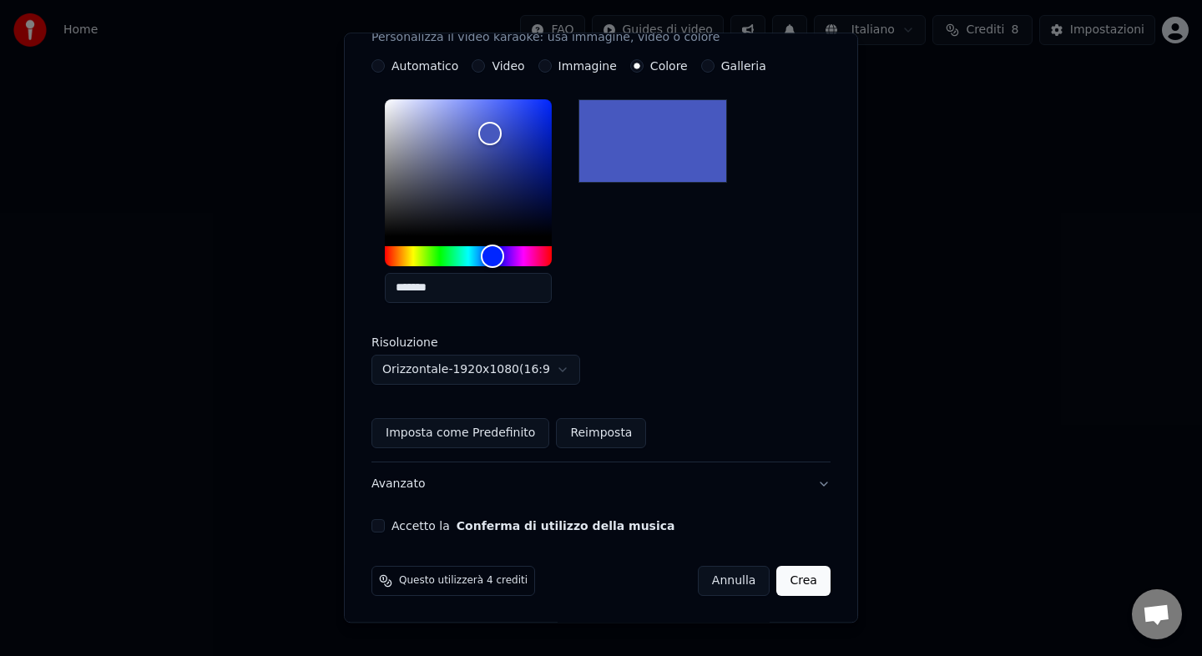
click at [385, 523] on button "Accetto la Conferma di utilizzo della musica" at bounding box center [377, 525] width 13 height 13
click at [792, 579] on button "Crea" at bounding box center [803, 581] width 53 height 30
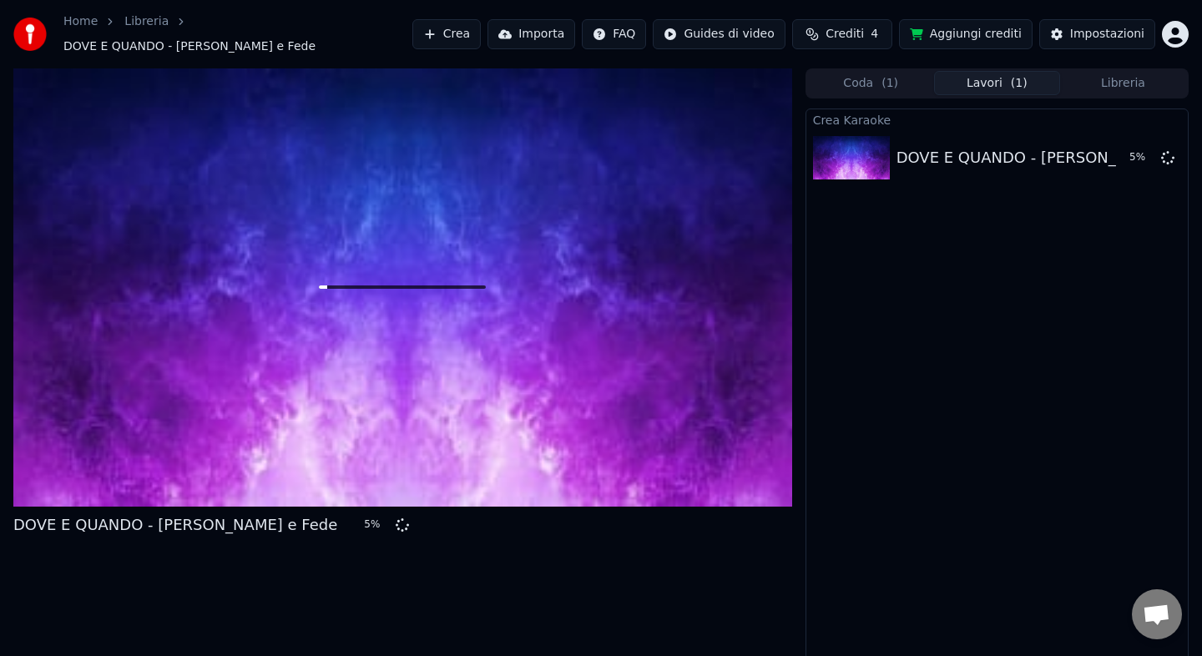
click at [882, 83] on button "Coda ( 1 )" at bounding box center [871, 83] width 126 height 24
click at [983, 83] on button "Lavori ( 1 )" at bounding box center [997, 83] width 126 height 24
click at [992, 34] on button "Aggiungi crediti" at bounding box center [966, 34] width 134 height 30
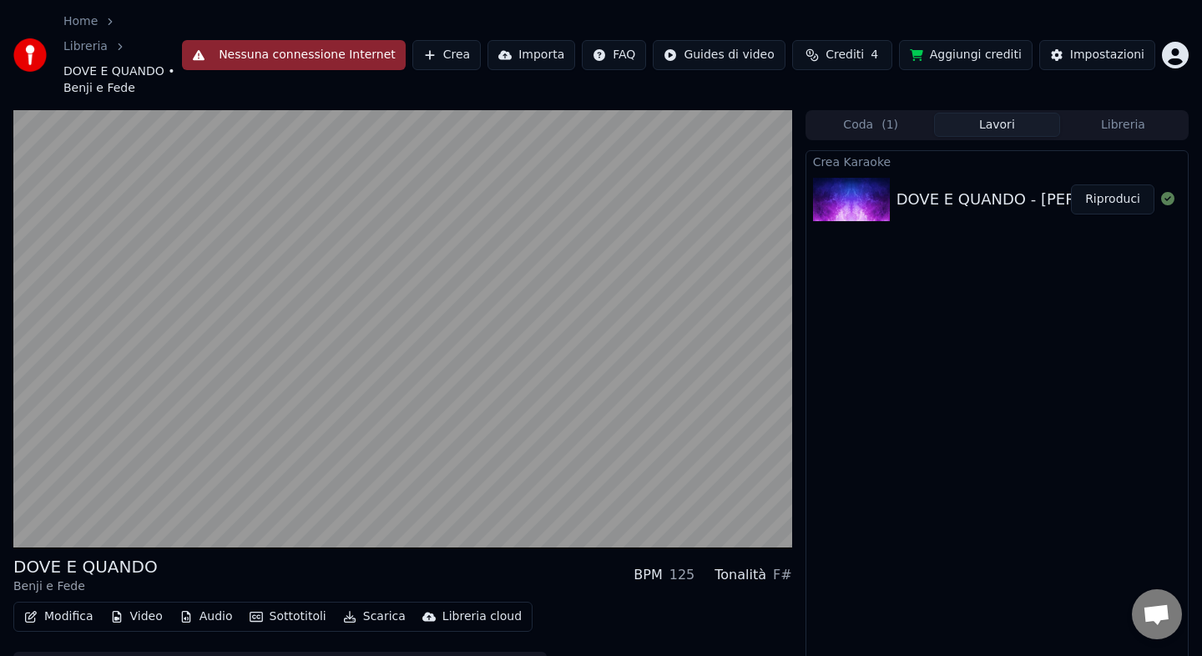
scroll to position [27, 0]
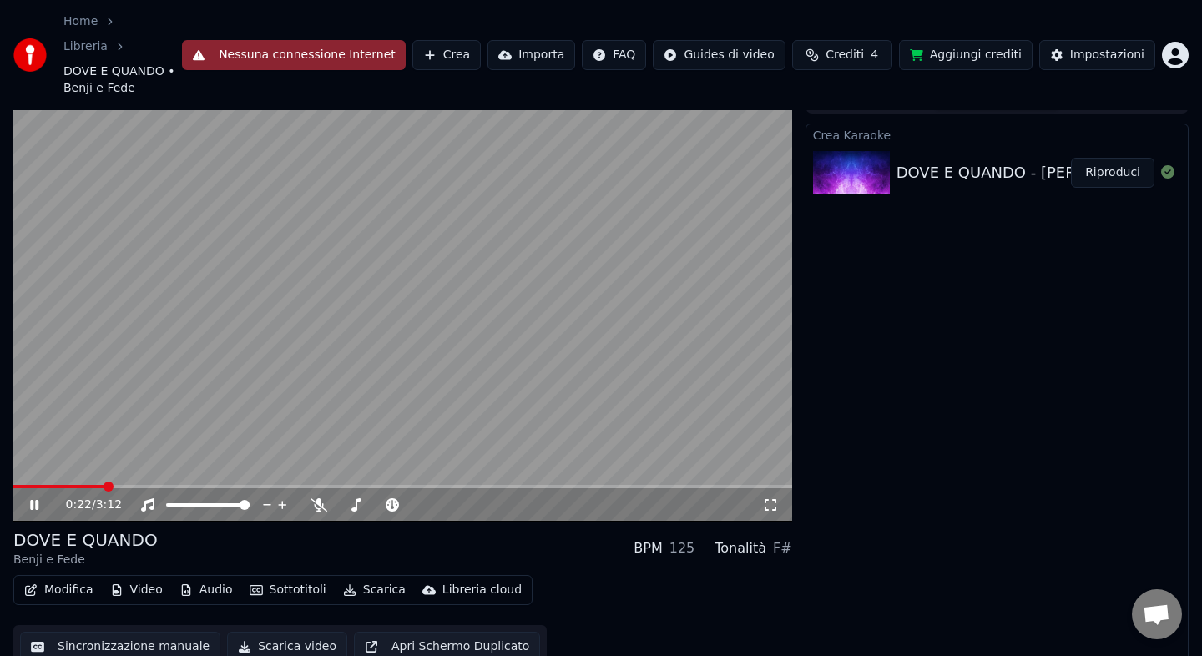
click at [508, 282] on video at bounding box center [402, 302] width 779 height 438
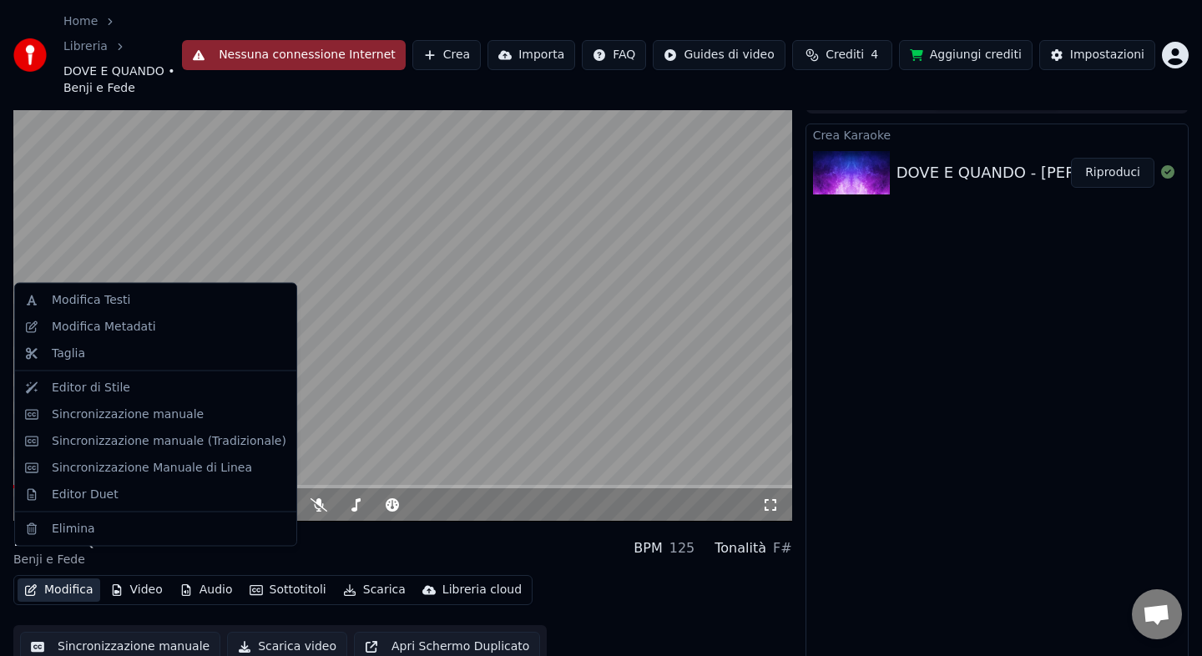
click at [76, 578] on button "Modifica" at bounding box center [59, 589] width 83 height 23
click at [139, 392] on div "Editor di Stile" at bounding box center [169, 387] width 235 height 17
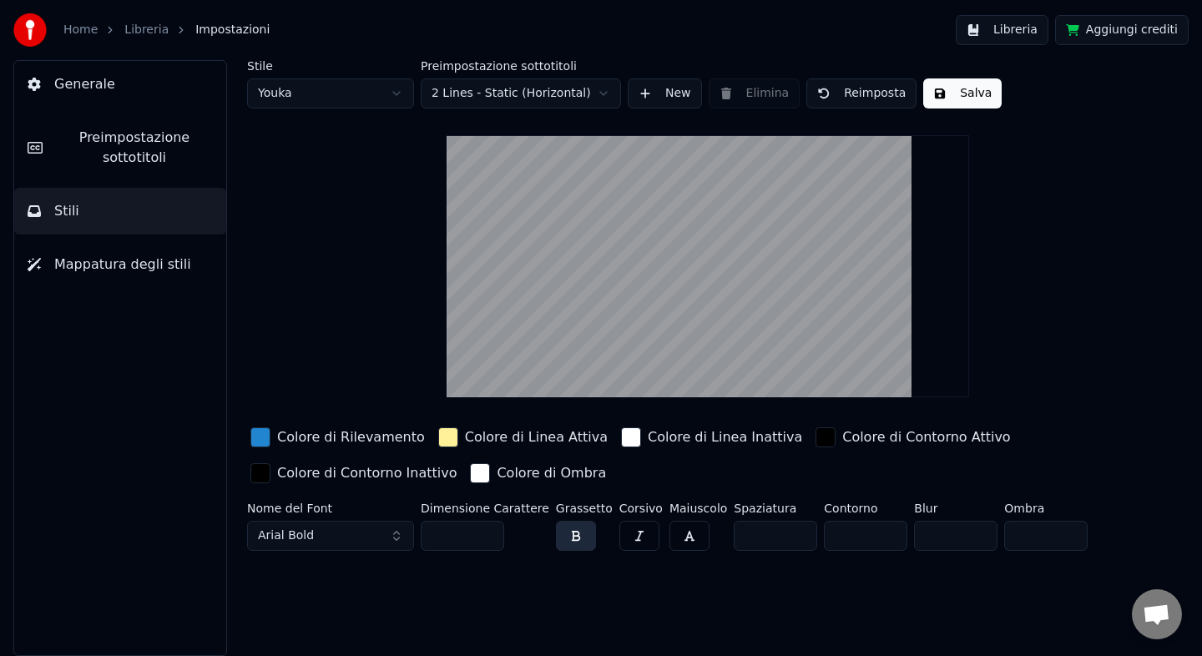
click at [361, 99] on html "Home Libreria Impostazioni Libreria Aggiungi crediti Generale Preimpostazione s…" at bounding box center [601, 328] width 1202 height 656
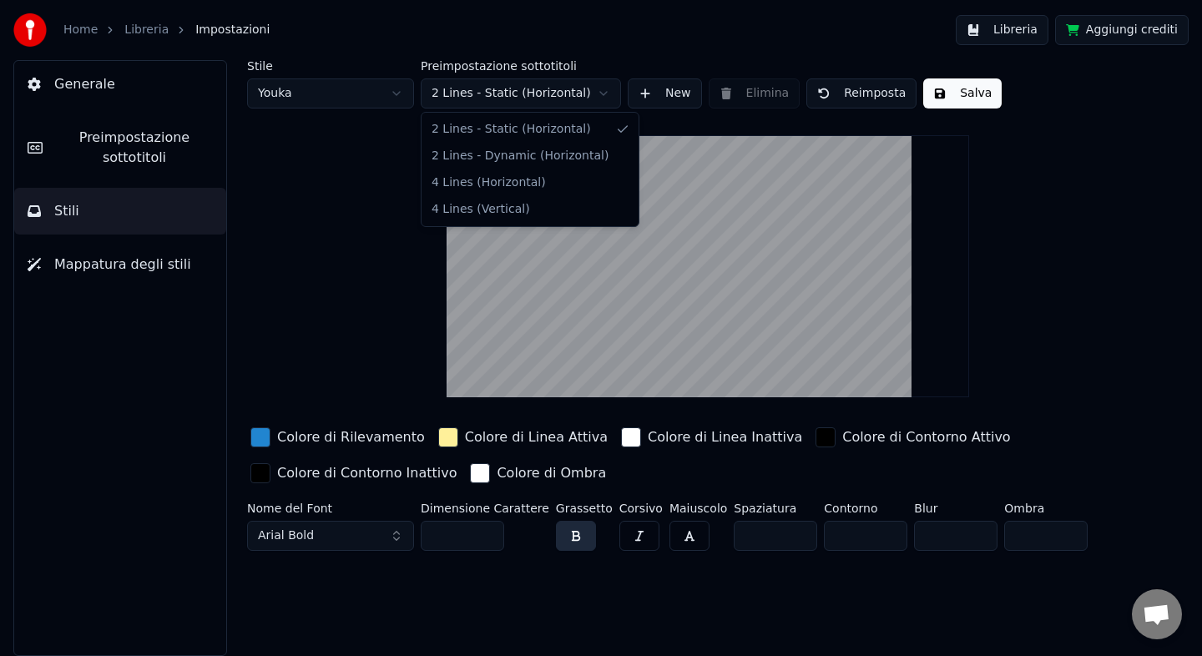
click at [528, 99] on html "Home Libreria Impostazioni Libreria Aggiungi crediti Generale Preimpostazione s…" at bounding box center [601, 328] width 1202 height 656
click at [528, 100] on html "Home Libreria Impostazioni Libreria Aggiungi crediti Generale Preimpostazione s…" at bounding box center [601, 328] width 1202 height 656
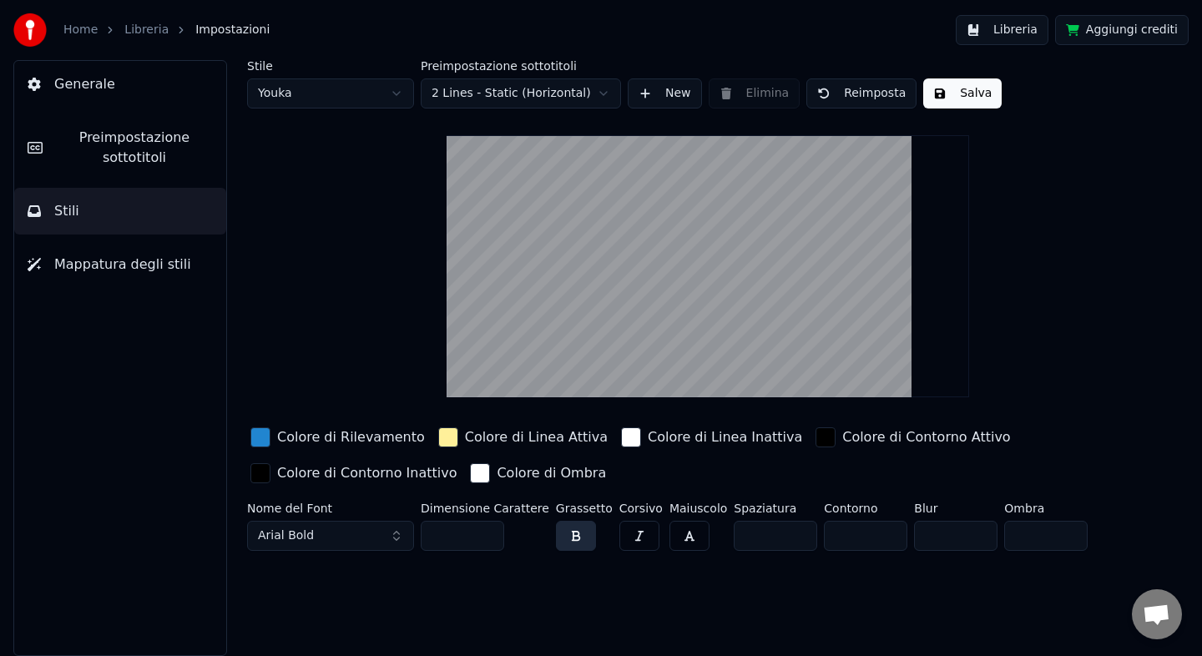
click at [127, 266] on span "Mappatura degli stili" at bounding box center [122, 265] width 137 height 20
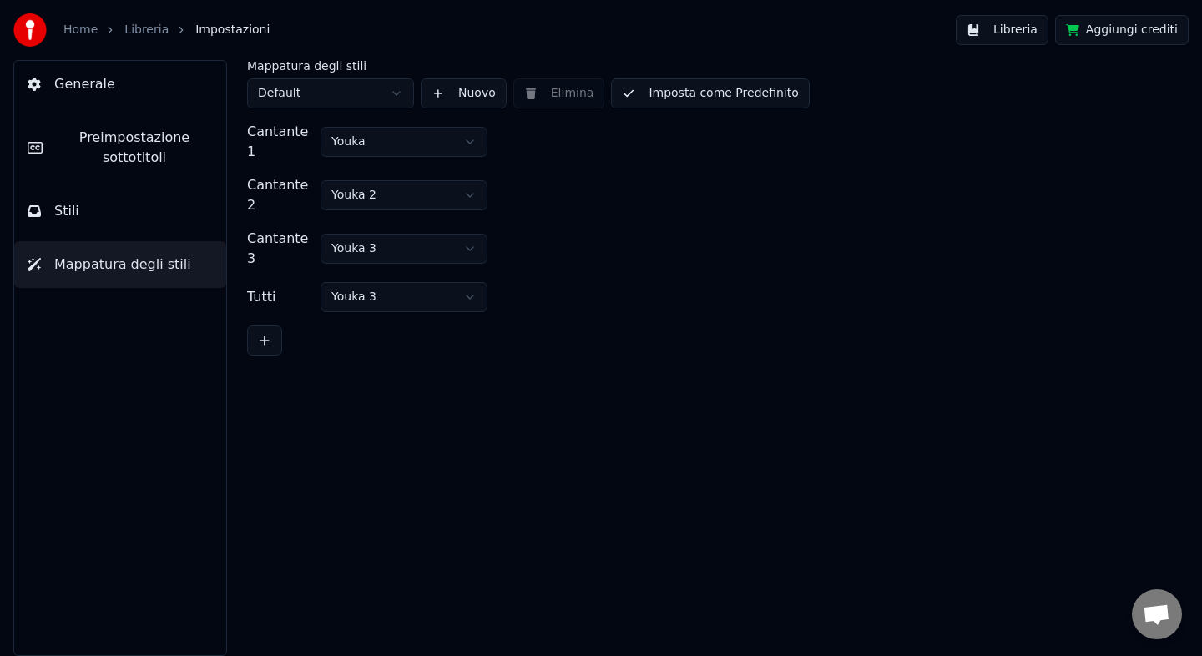
click at [170, 210] on button "Stili" at bounding box center [120, 211] width 212 height 47
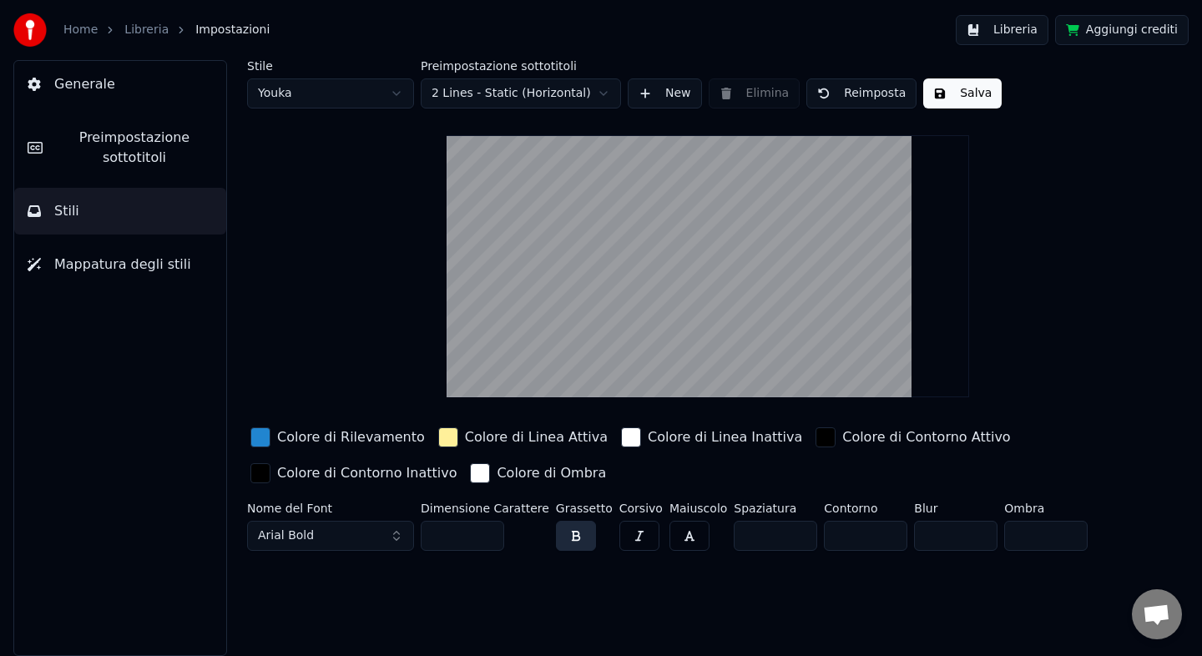
click at [152, 159] on span "Preimpostazione sottotitoli" at bounding box center [134, 148] width 157 height 40
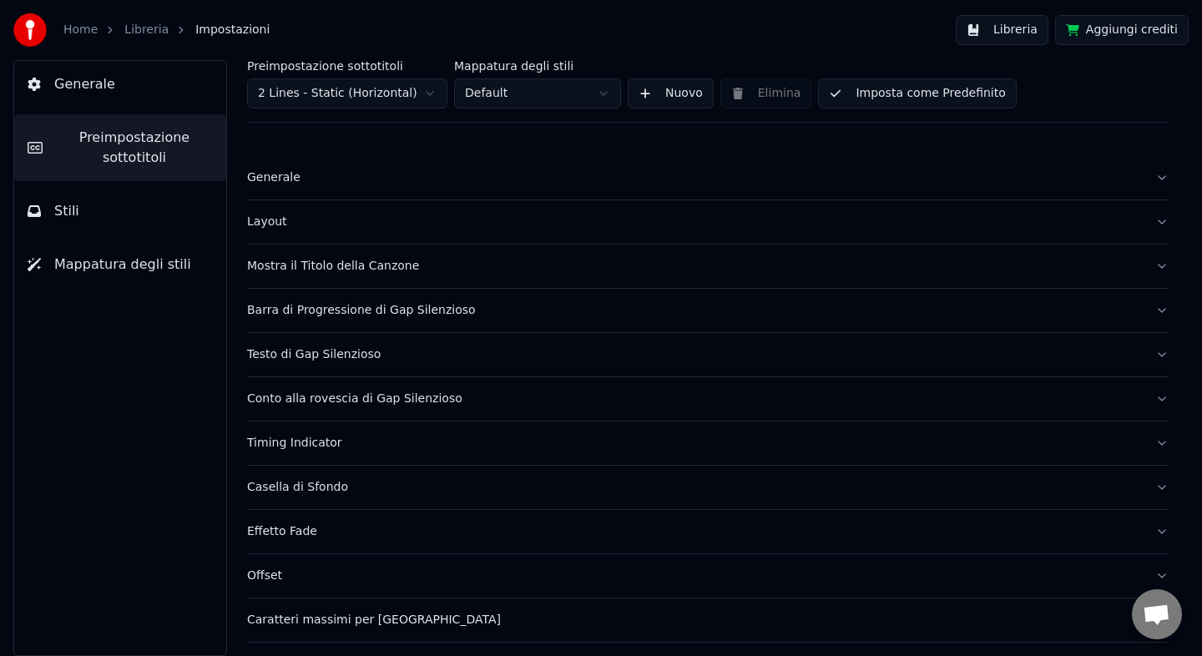
click at [428, 228] on div "Layout" at bounding box center [694, 222] width 895 height 17
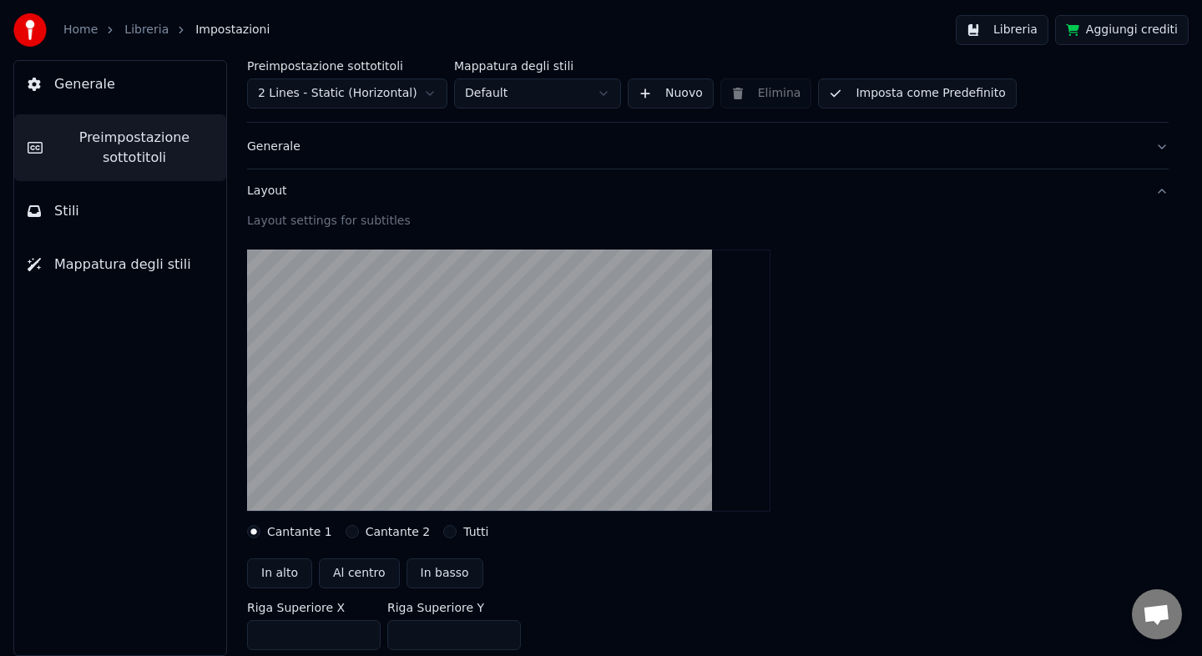
scroll to position [17, 0]
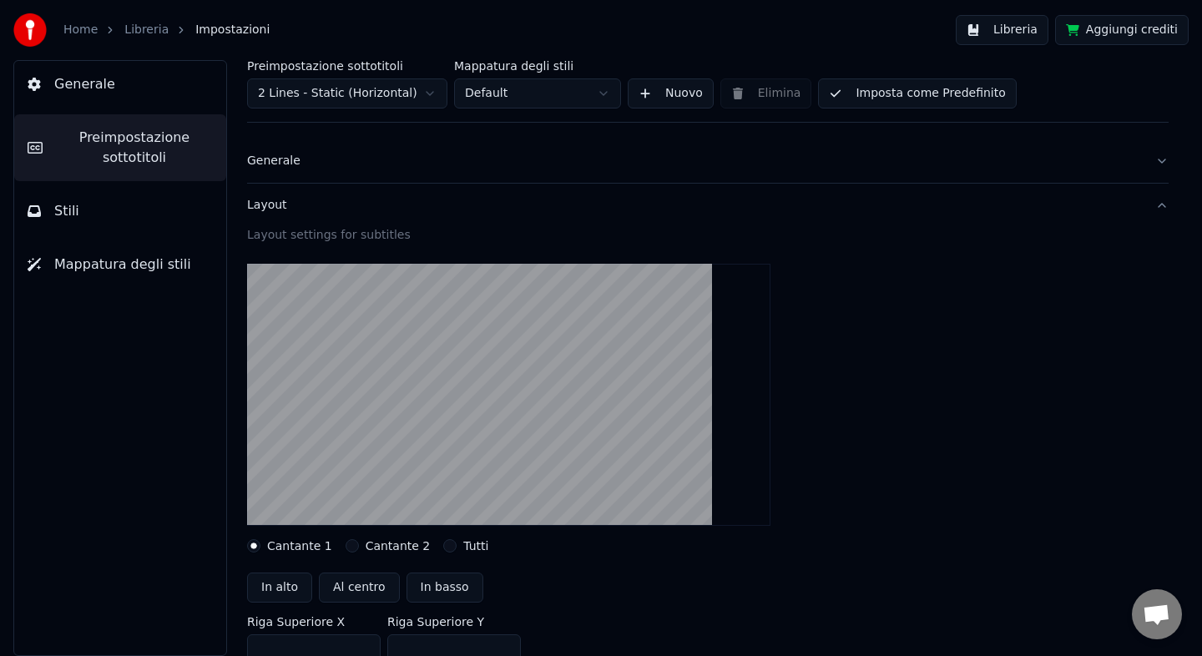
click at [422, 206] on div "Layout" at bounding box center [694, 205] width 895 height 17
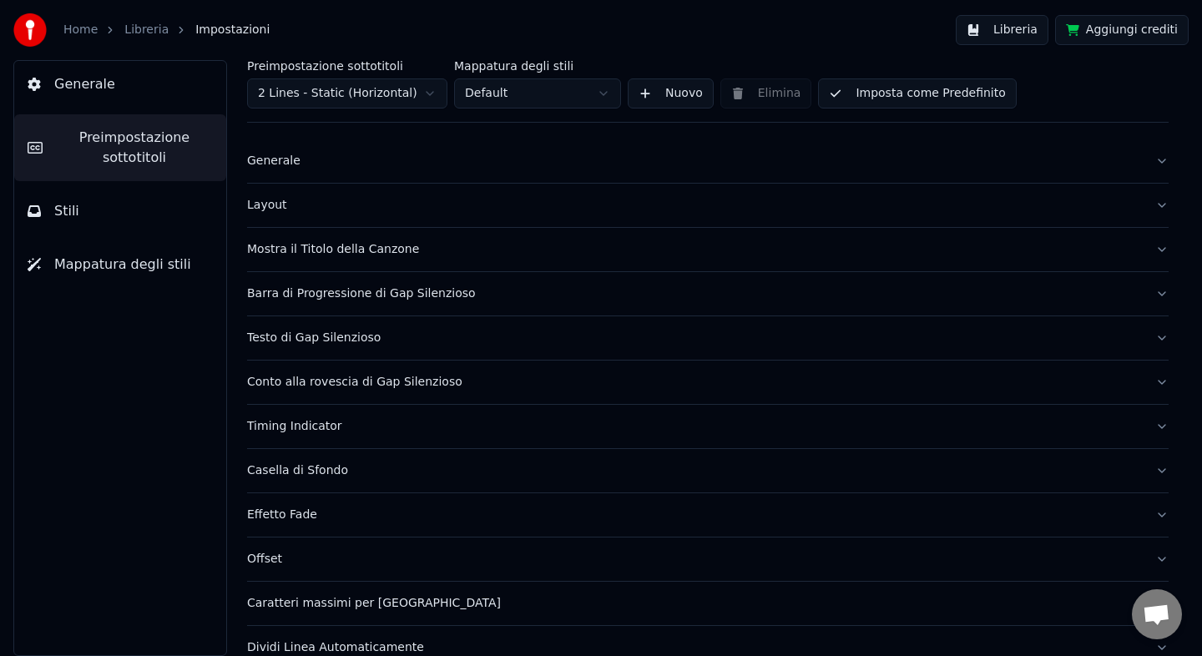
click at [421, 168] on div "Generale" at bounding box center [694, 161] width 895 height 17
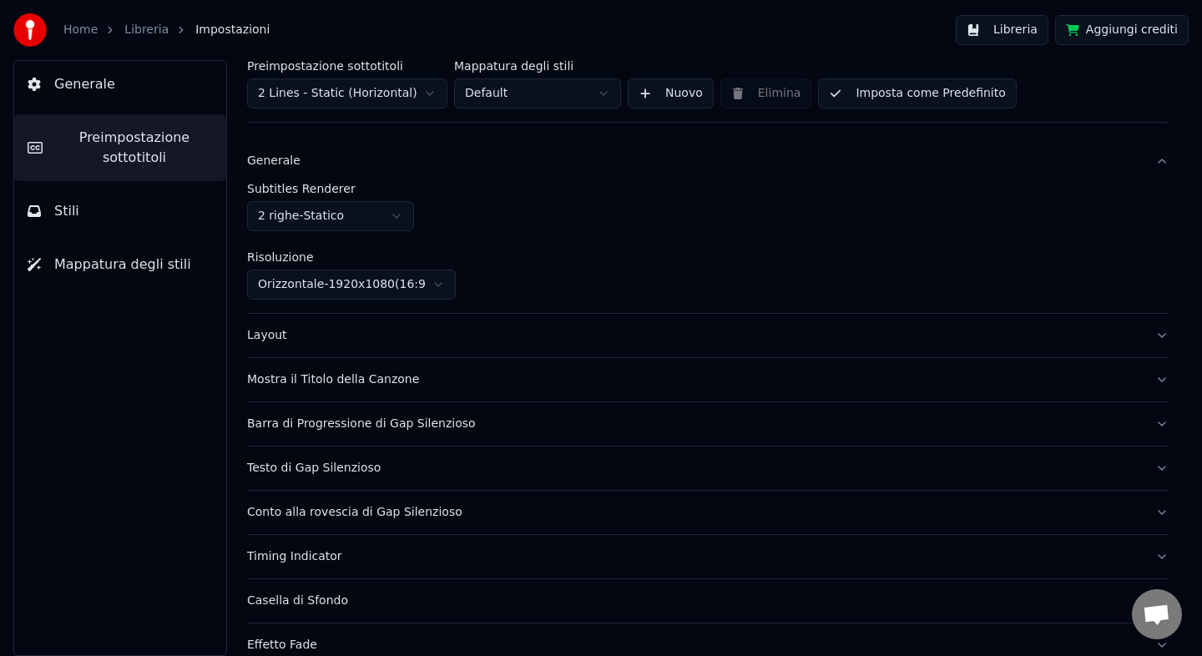
click at [421, 168] on div "Generale" at bounding box center [694, 161] width 895 height 17
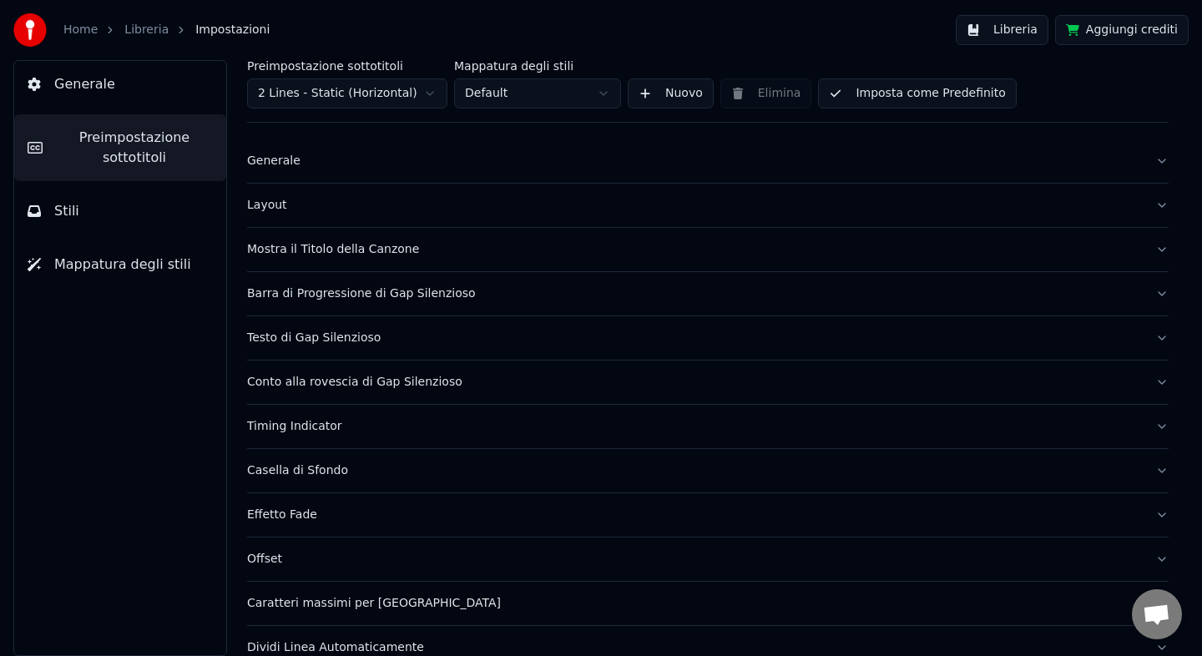
click at [445, 257] on div "Mostra il Titolo della Canzone" at bounding box center [694, 249] width 895 height 17
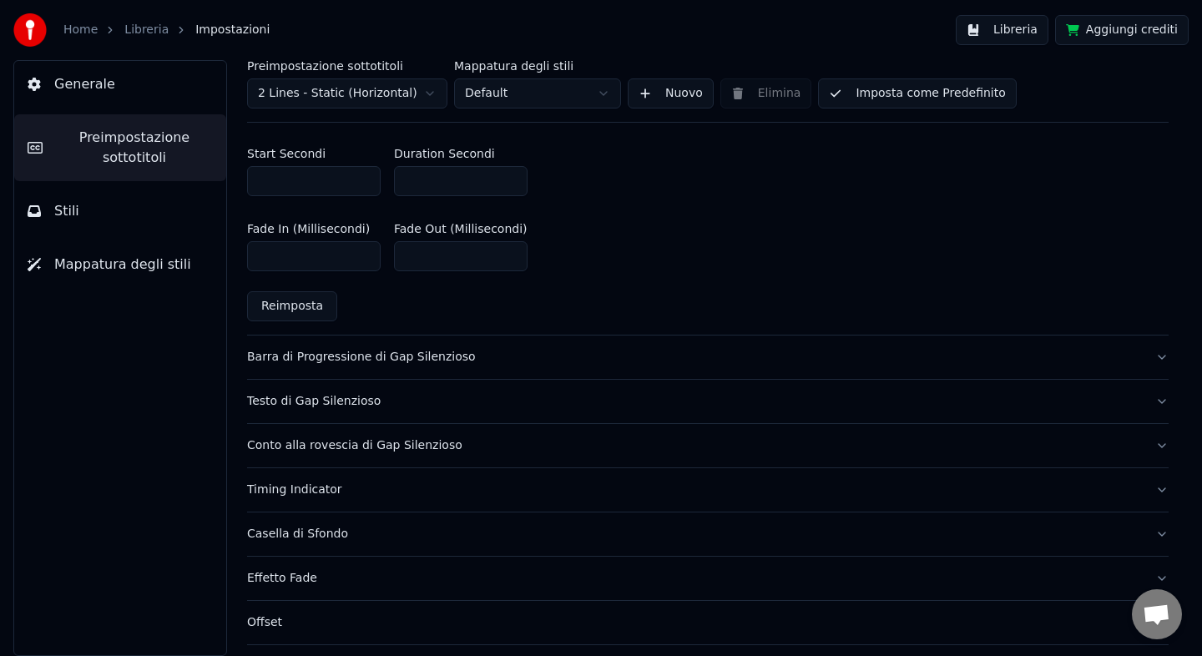
scroll to position [902, 0]
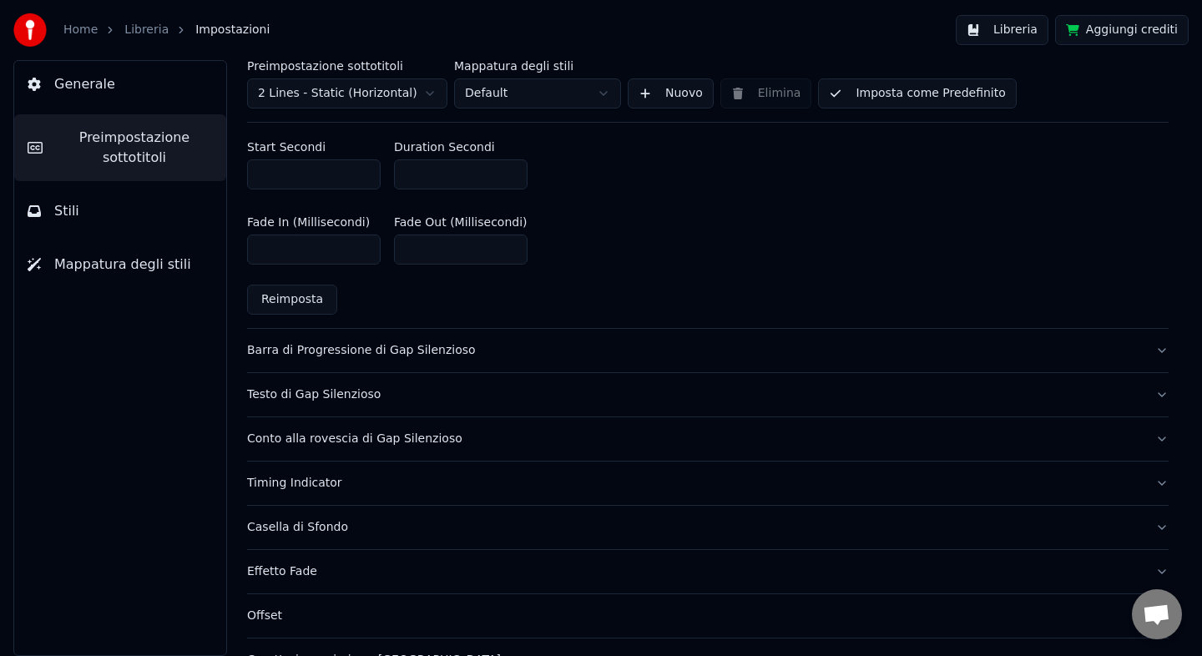
click at [479, 394] on div "Testo di Gap Silenzioso" at bounding box center [694, 394] width 895 height 17
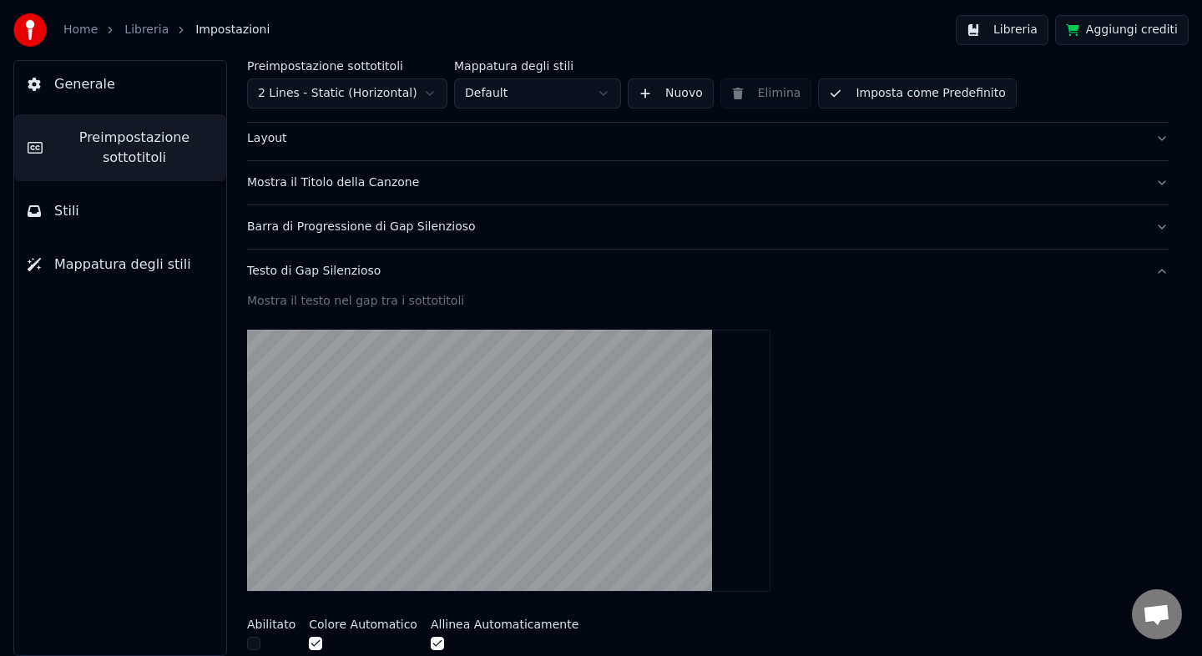
scroll to position [73, 0]
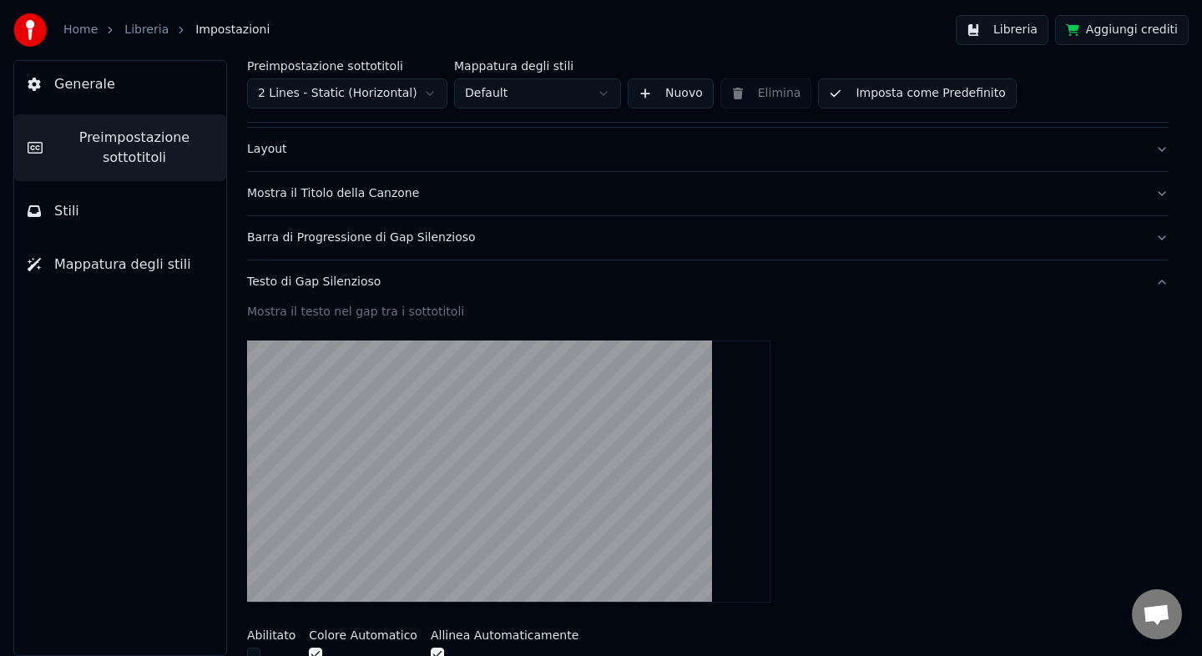
click at [491, 281] on div "Testo di Gap Silenzioso" at bounding box center [694, 282] width 895 height 17
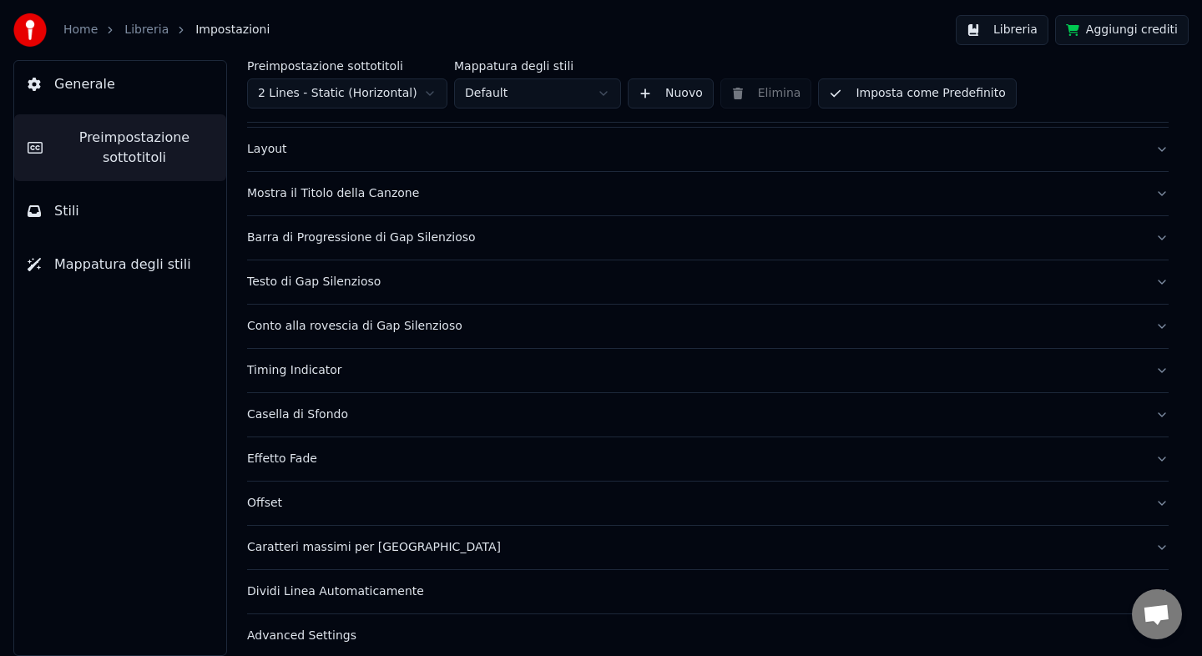
click at [513, 241] on div "Barra di Progressione di Gap Silenzioso" at bounding box center [694, 238] width 895 height 17
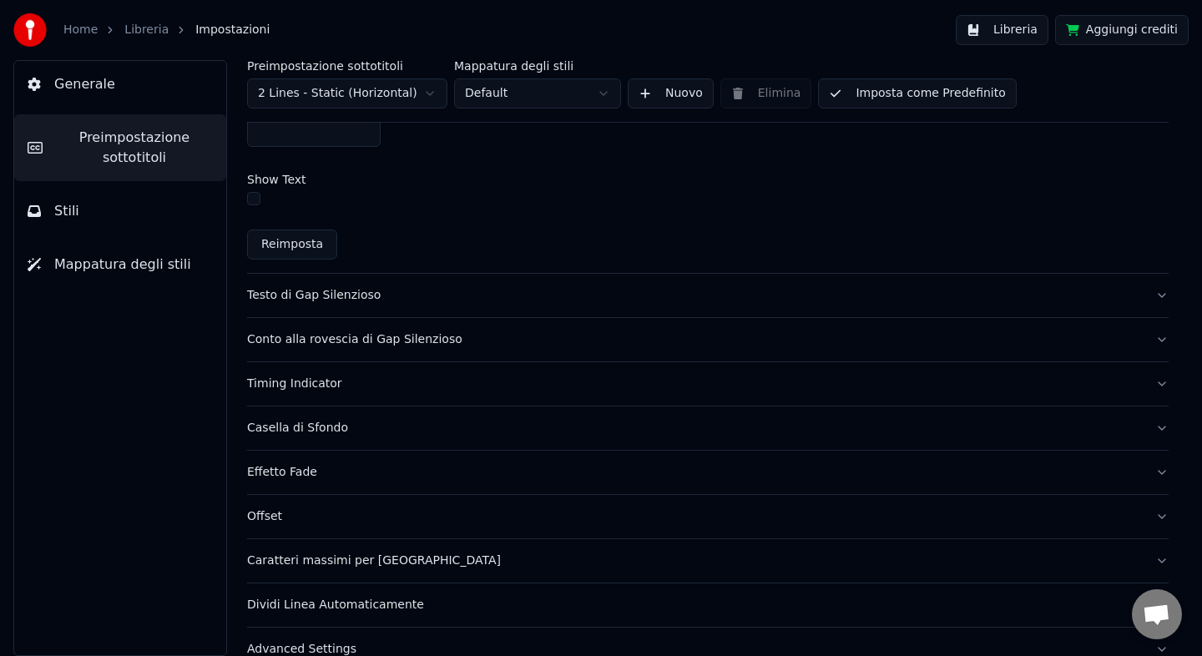
scroll to position [1073, 0]
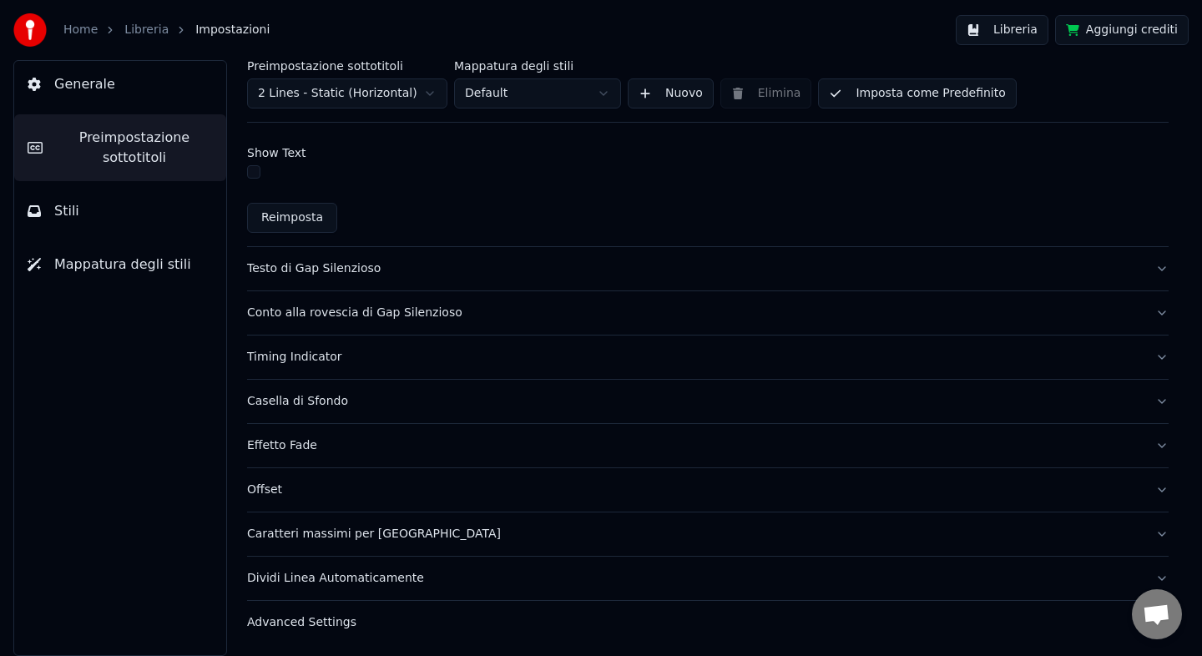
click at [425, 531] on div "Caratteri massimi per [GEOGRAPHIC_DATA]" at bounding box center [694, 534] width 895 height 17
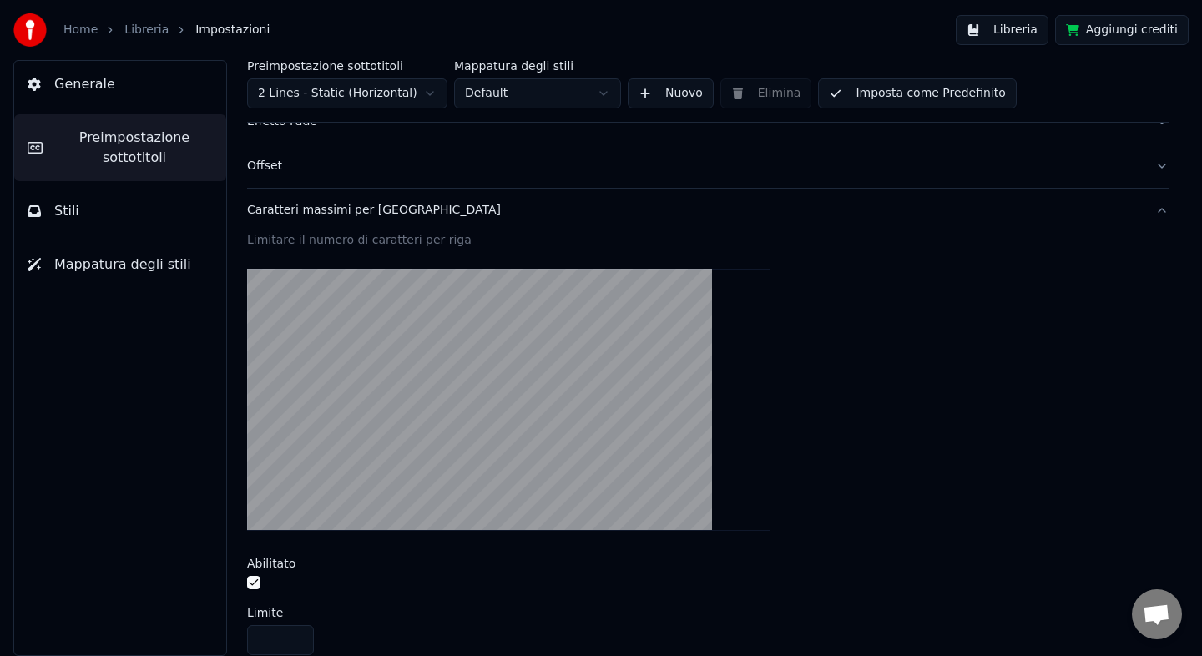
scroll to position [573, 0]
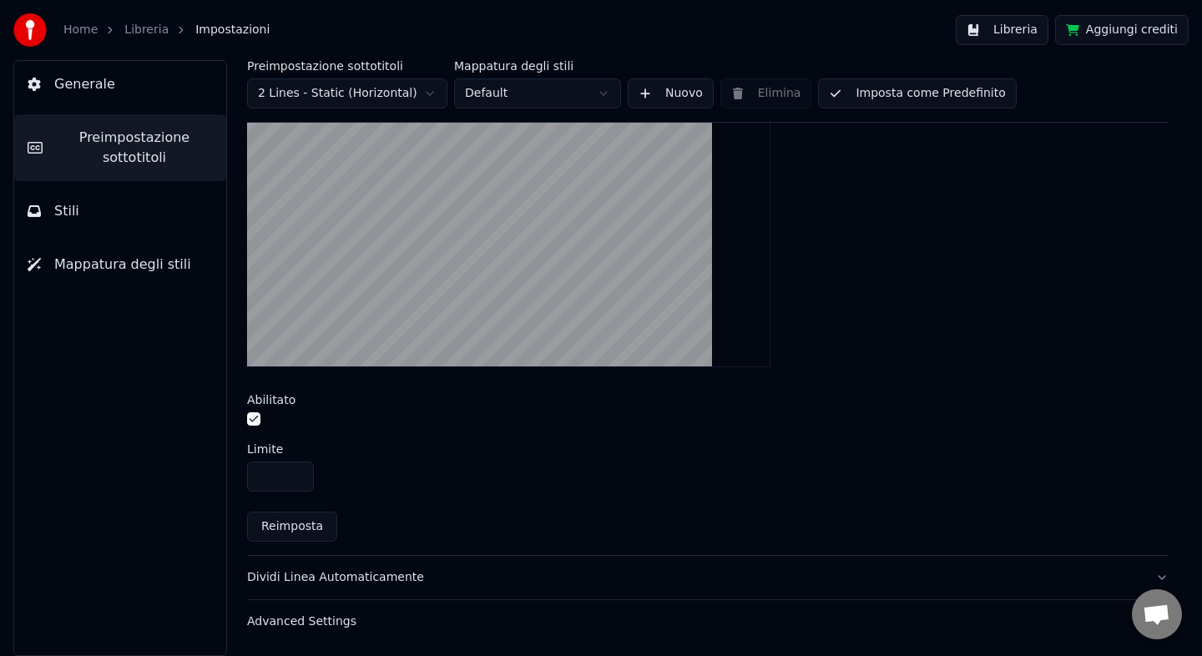
click at [449, 578] on div "Dividi Linea Automaticamente" at bounding box center [694, 577] width 895 height 17
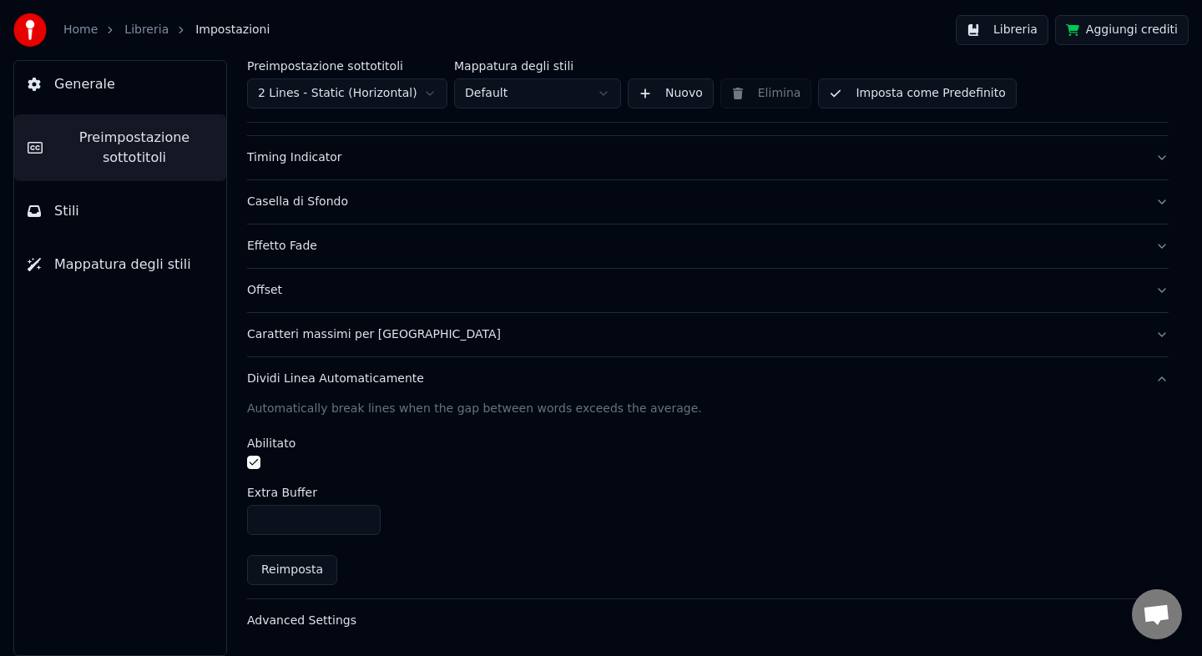
scroll to position [285, 0]
click at [417, 635] on button "Advanced Settings" at bounding box center [708, 621] width 922 height 43
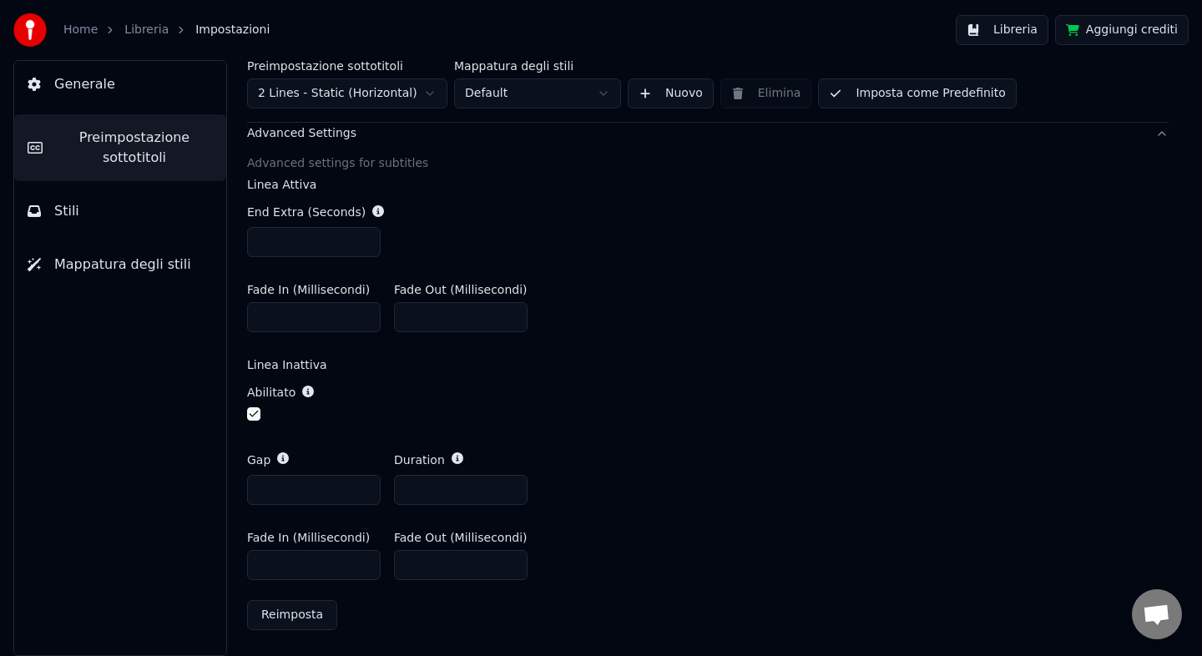
scroll to position [0, 0]
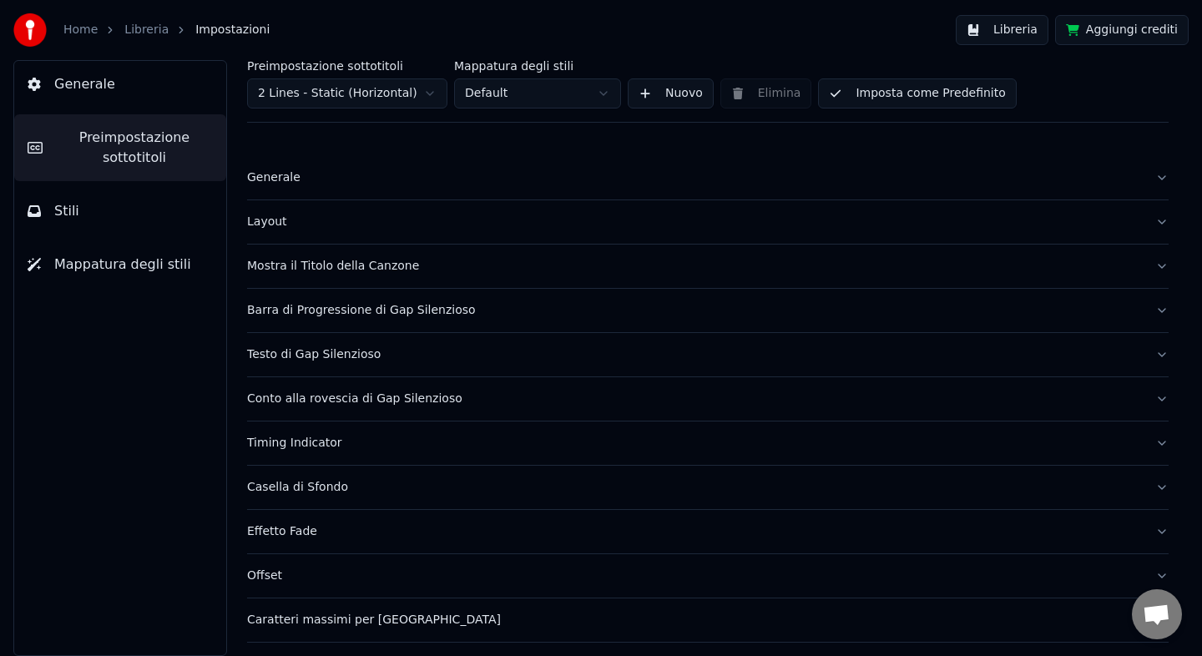
click at [484, 184] on div "Generale" at bounding box center [694, 177] width 895 height 17
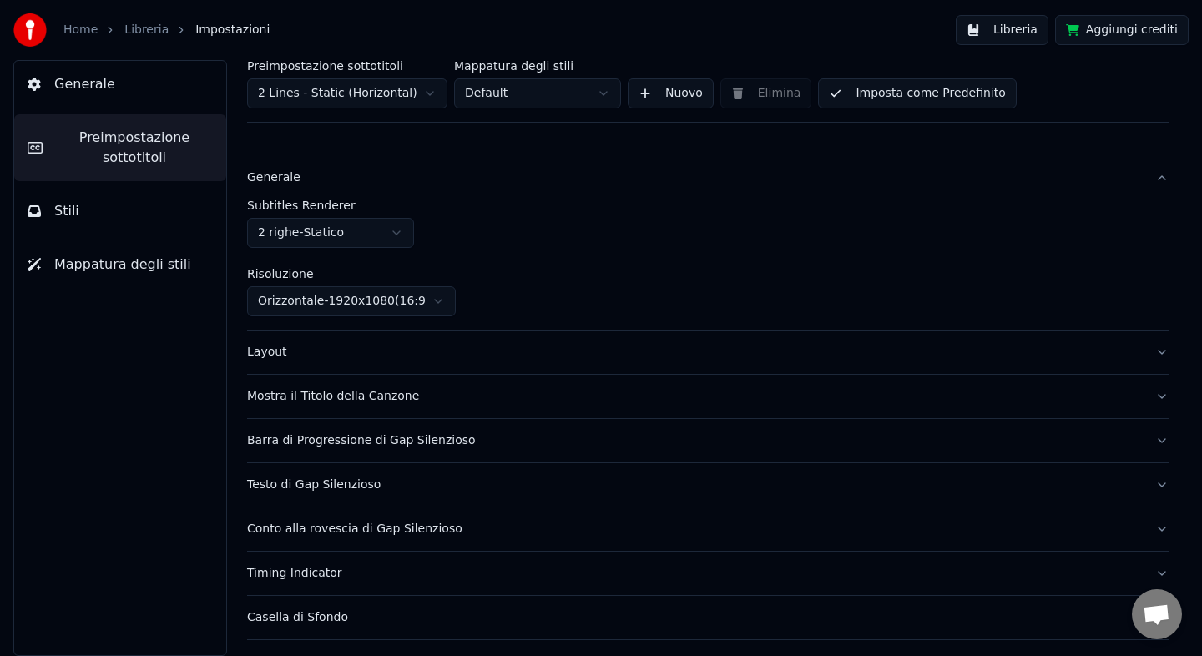
click at [479, 358] on div "Layout" at bounding box center [694, 352] width 895 height 17
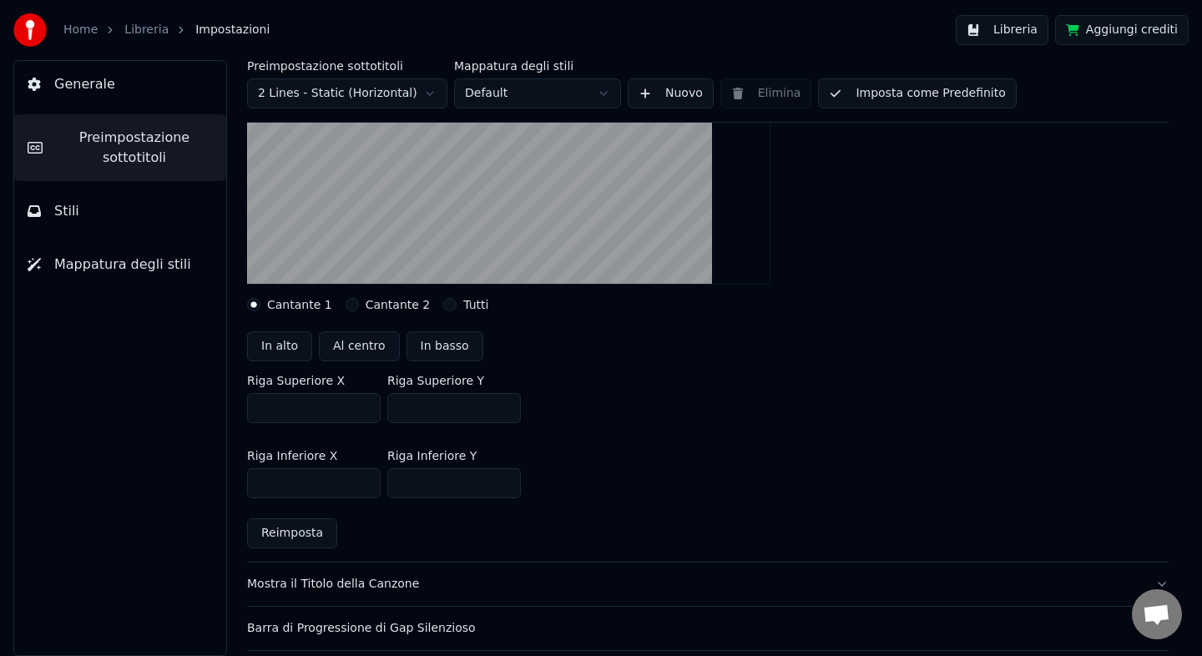
scroll to position [260, 0]
click at [365, 346] on button "Al centro" at bounding box center [359, 344] width 81 height 30
type input "***"
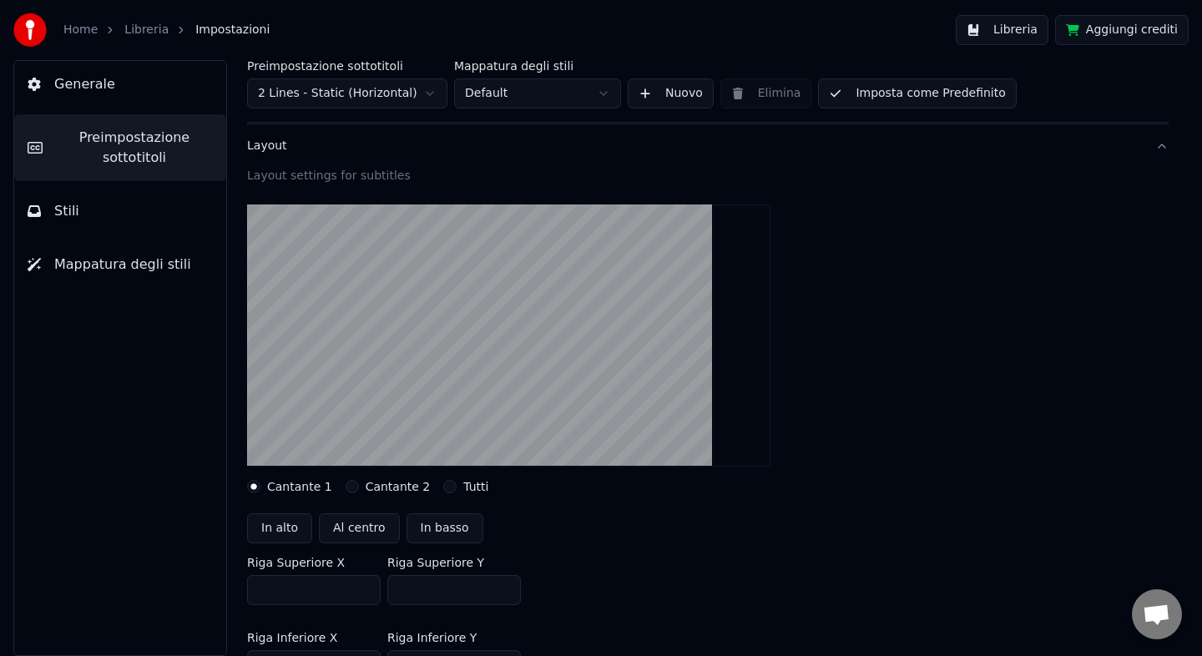
scroll to position [0, 0]
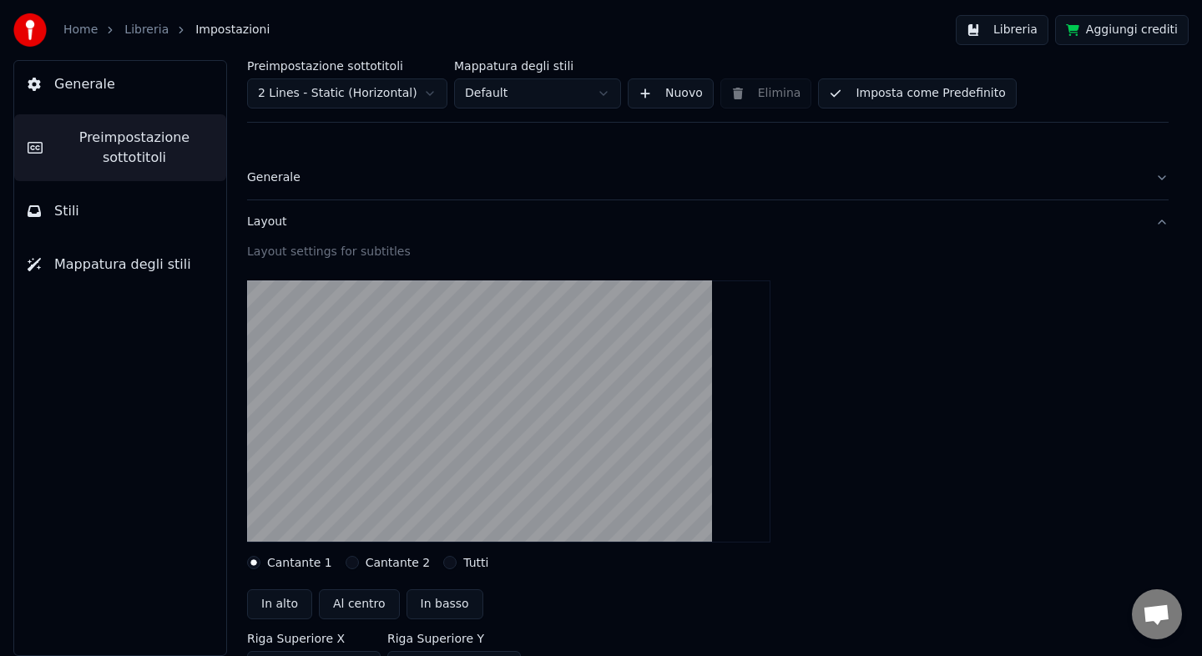
click at [651, 222] on div "Layout" at bounding box center [694, 222] width 895 height 17
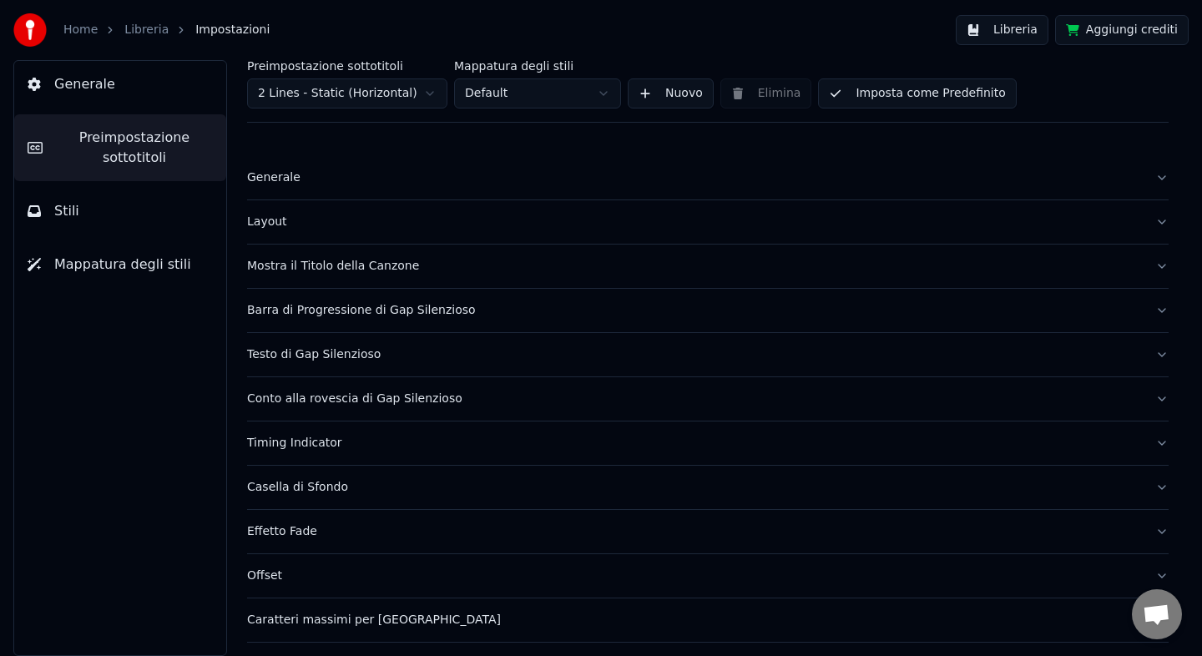
click at [917, 99] on button "Imposta come Predefinito" at bounding box center [917, 93] width 198 height 30
click at [838, 97] on button "Fatto" at bounding box center [857, 93] width 78 height 30
click at [1018, 18] on button "Libreria" at bounding box center [1002, 30] width 93 height 30
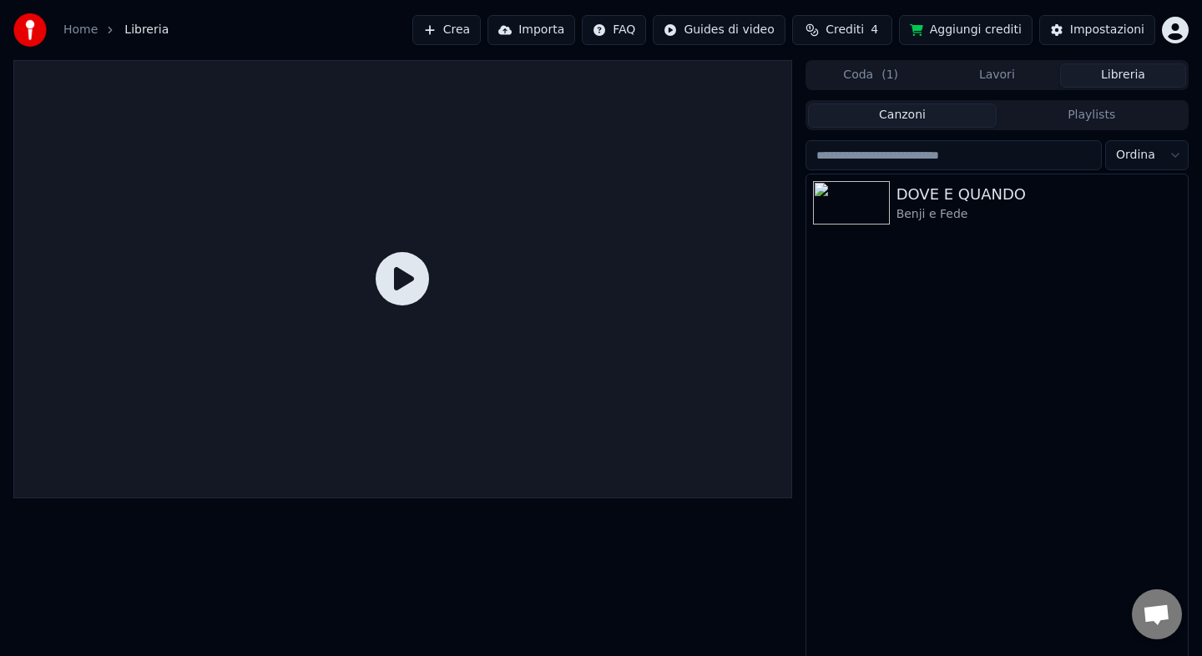
click at [399, 305] on icon at bounding box center [402, 278] width 53 height 53
click at [411, 271] on icon at bounding box center [402, 278] width 53 height 53
click at [1021, 220] on div "Benji e Fede" at bounding box center [1031, 214] width 268 height 17
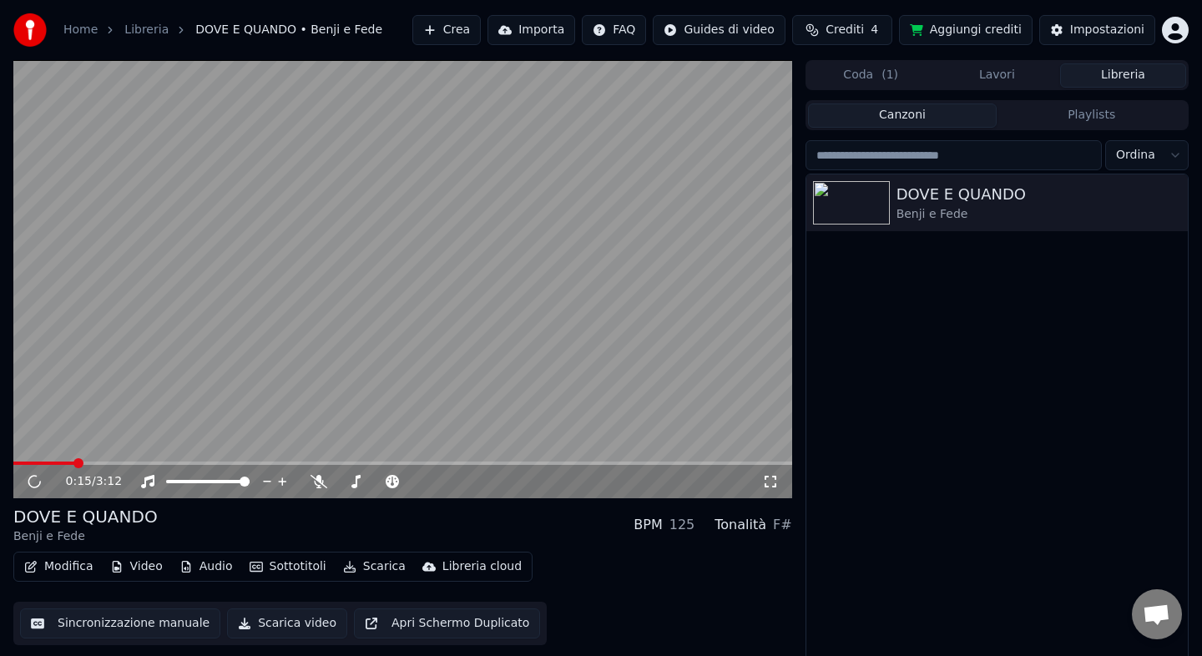
click at [73, 462] on span at bounding box center [402, 463] width 779 height 3
click at [460, 355] on video at bounding box center [402, 279] width 779 height 438
click at [750, 462] on span at bounding box center [402, 463] width 779 height 3
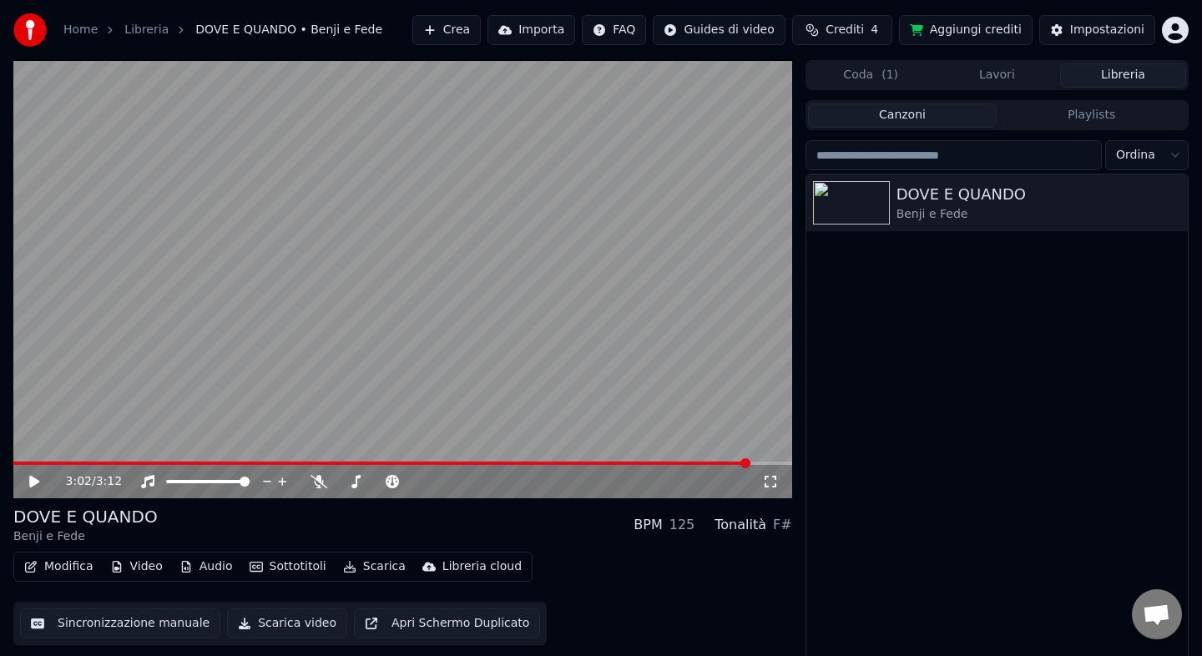
click at [533, 346] on video at bounding box center [402, 279] width 779 height 438
click at [769, 463] on span at bounding box center [402, 463] width 779 height 3
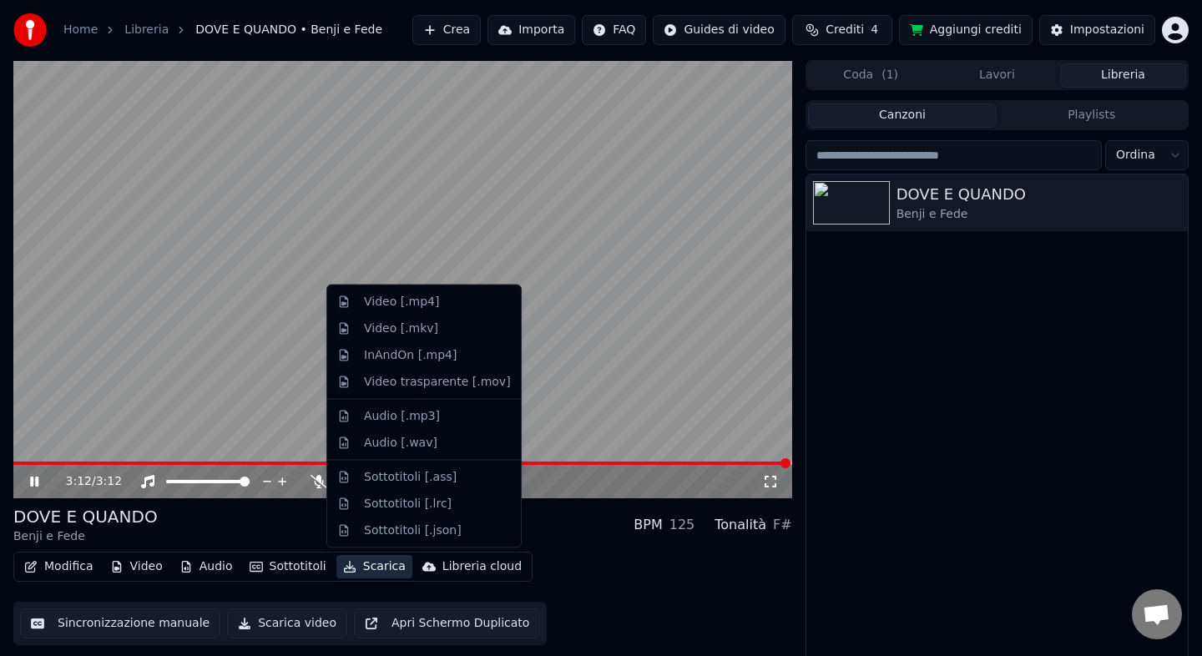
click at [381, 566] on button "Scarica" at bounding box center [374, 566] width 76 height 23
click at [437, 388] on div "Video trasparente [.mov]" at bounding box center [437, 381] width 147 height 17
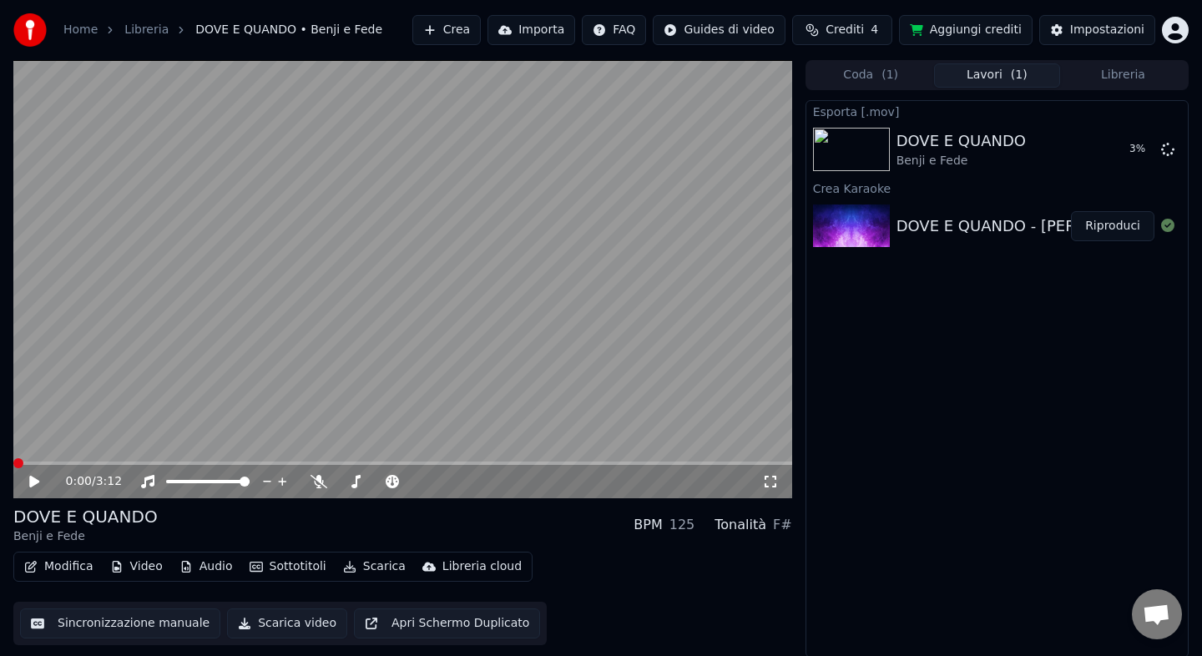
click at [13, 463] on span at bounding box center [13, 463] width 0 height 3
click at [39, 477] on icon at bounding box center [46, 481] width 39 height 13
click at [61, 464] on span at bounding box center [402, 463] width 779 height 3
click at [47, 459] on video at bounding box center [402, 279] width 779 height 438
click at [38, 462] on span at bounding box center [25, 463] width 24 height 3
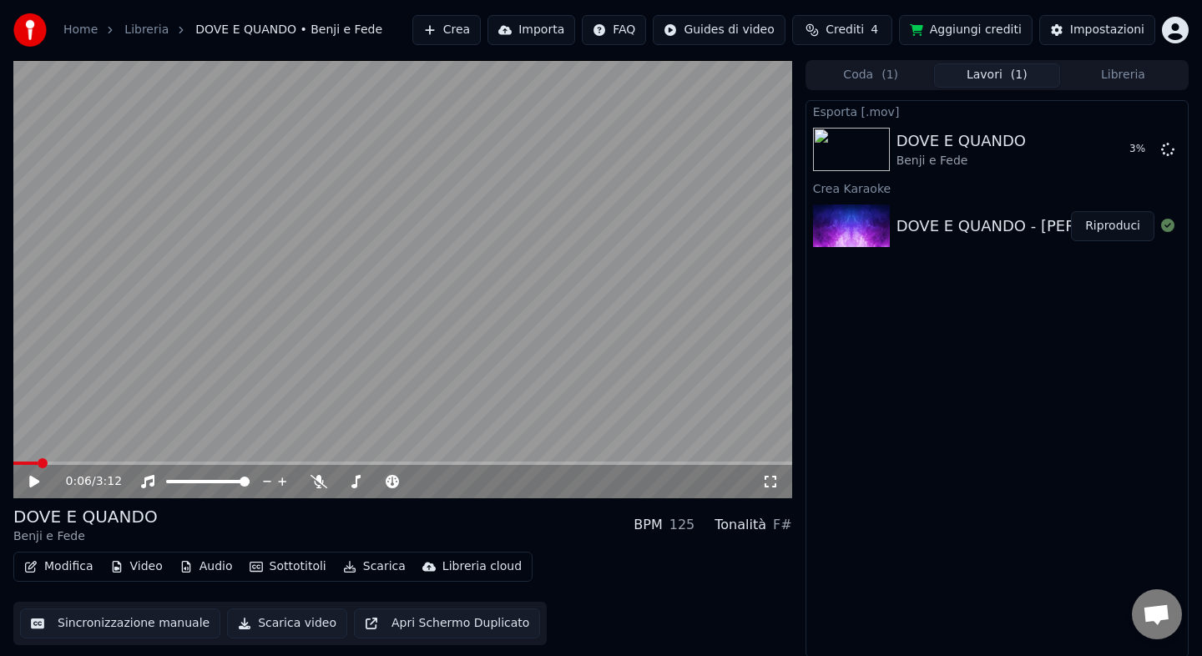
click at [28, 462] on span at bounding box center [25, 463] width 24 height 3
click at [29, 462] on span at bounding box center [34, 463] width 10 height 10
